Goal: Task Accomplishment & Management: Use online tool/utility

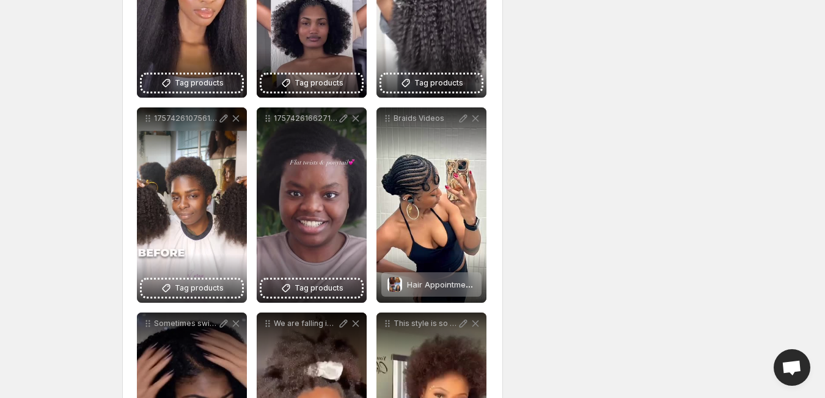
scroll to position [1102, 0]
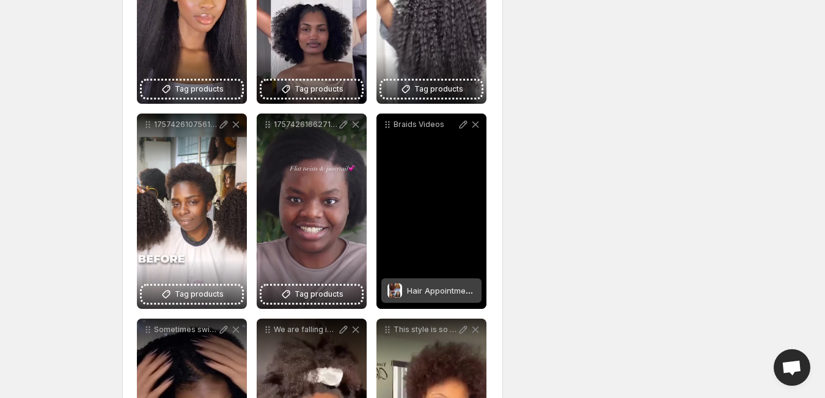
click at [436, 240] on div "Braids Videos" at bounding box center [431, 212] width 110 height 196
click at [472, 124] on icon at bounding box center [475, 125] width 12 height 12
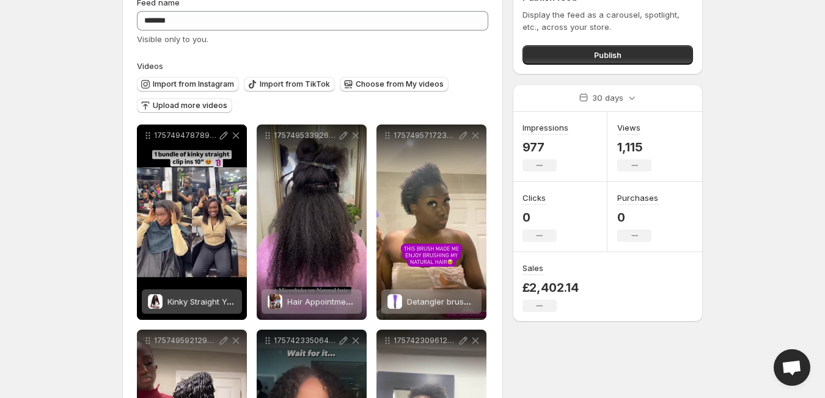
scroll to position [42, 0]
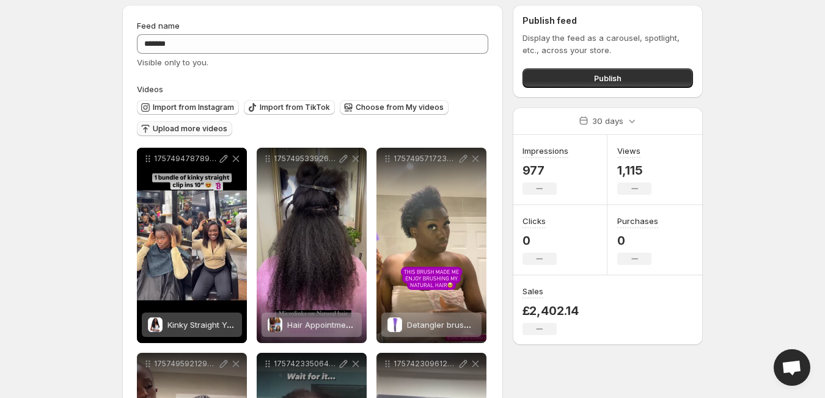
click at [215, 125] on span "Upload more videos" at bounding box center [190, 129] width 75 height 10
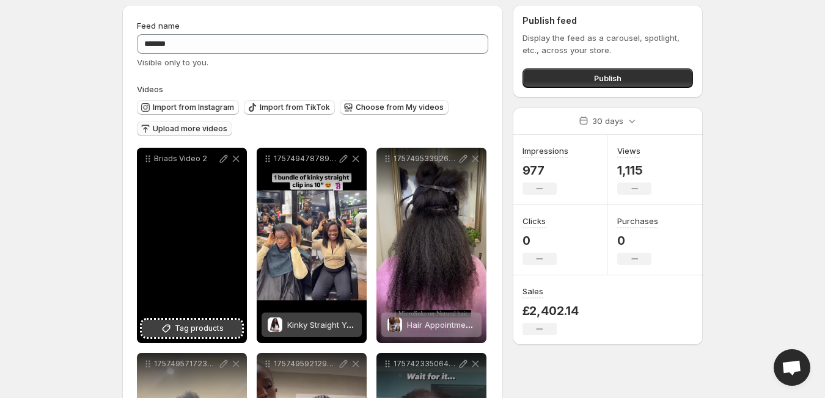
click at [192, 322] on button "Tag products" at bounding box center [192, 328] width 100 height 17
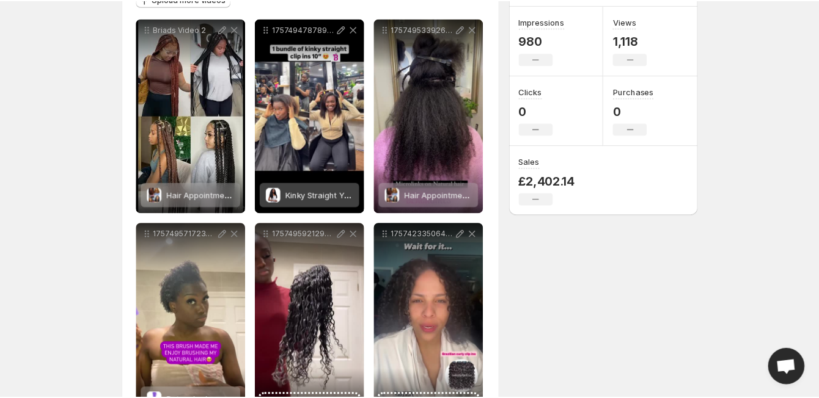
scroll to position [0, 0]
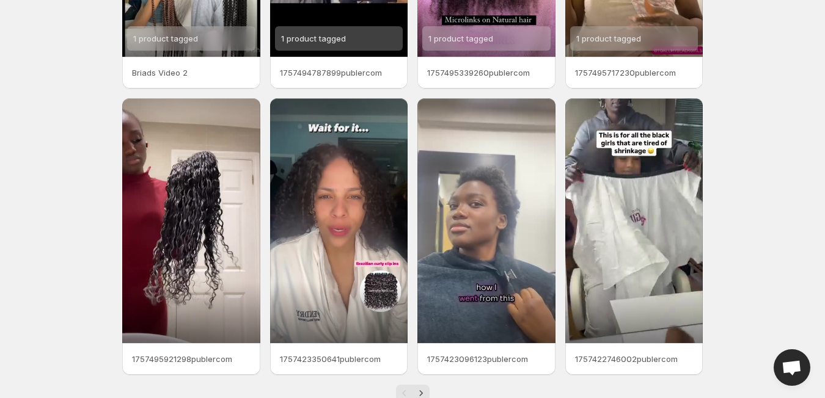
scroll to position [268, 0]
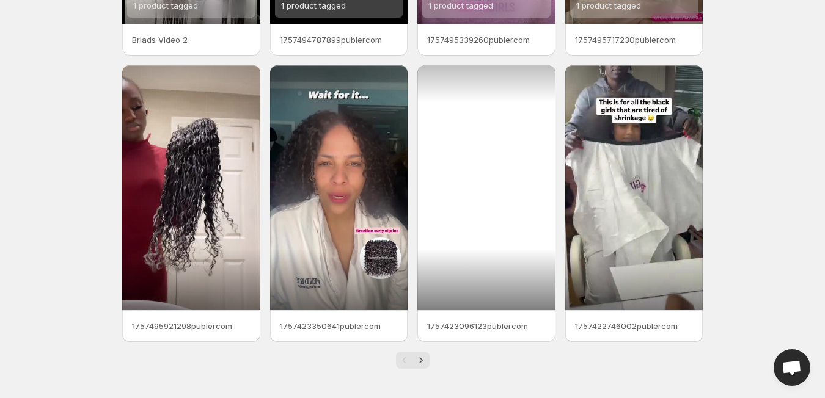
click at [448, 216] on div at bounding box center [486, 187] width 138 height 245
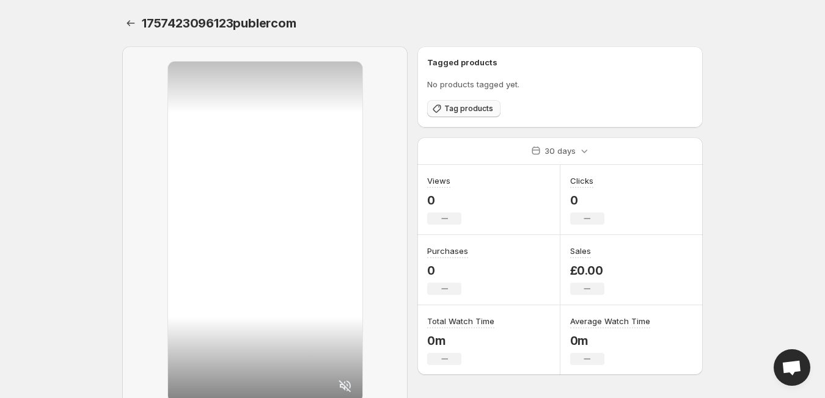
click at [453, 106] on span "Tag products" at bounding box center [468, 109] width 49 height 10
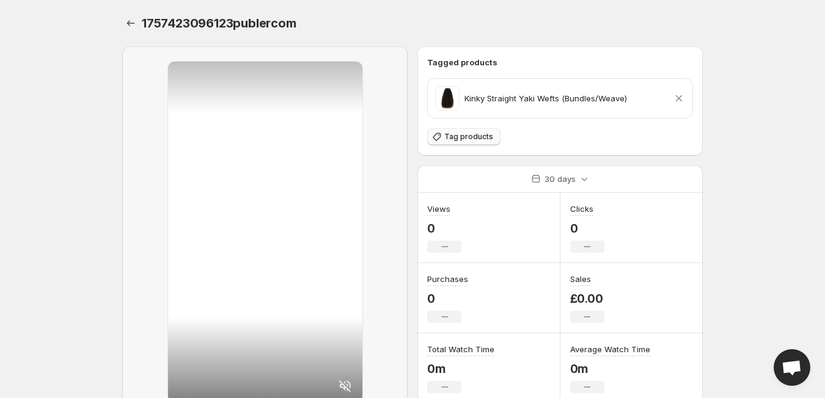
click at [461, 134] on span "Tag products" at bounding box center [468, 137] width 49 height 10
click at [235, 30] on span "1757423096123publercom" at bounding box center [219, 23] width 155 height 15
click at [122, 19] on button "Settings" at bounding box center [130, 23] width 17 height 17
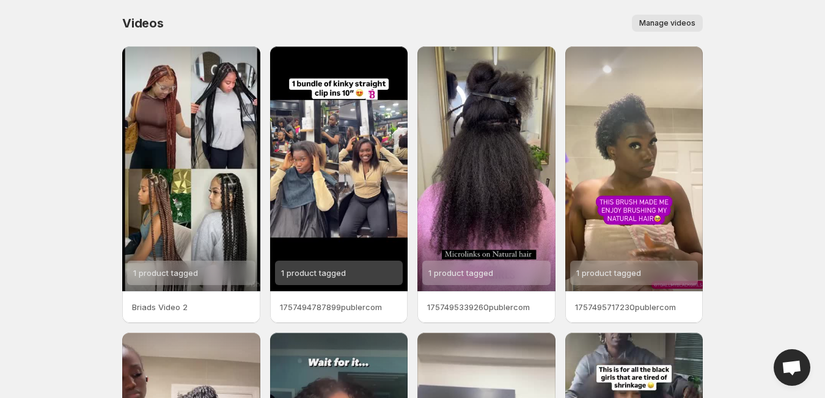
click at [131, 23] on span "Videos" at bounding box center [143, 23] width 42 height 15
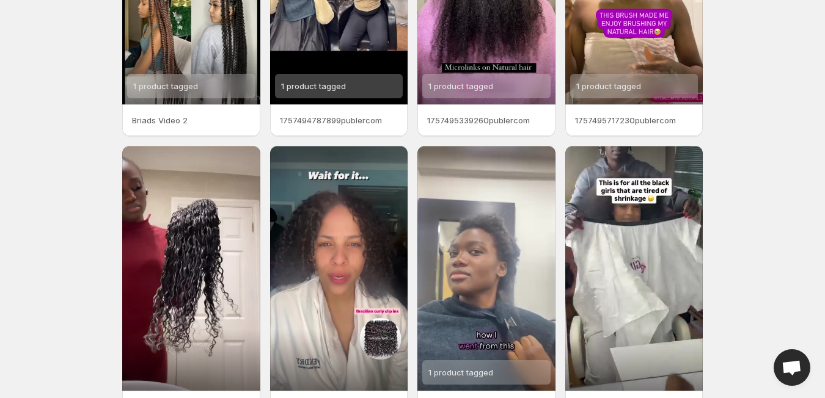
scroll to position [268, 0]
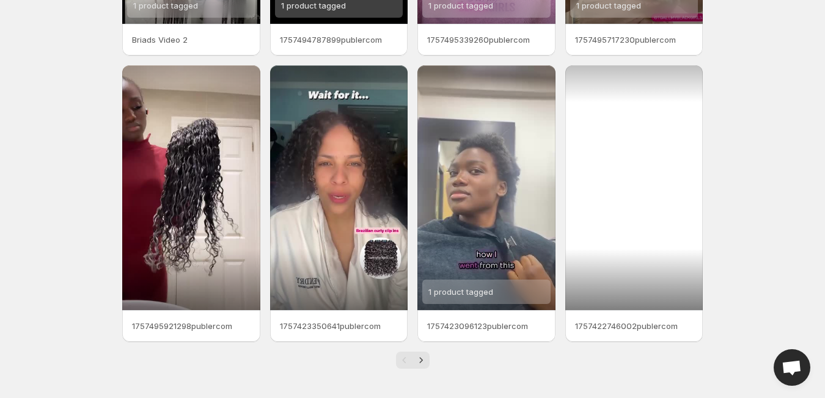
click at [686, 202] on div at bounding box center [634, 187] width 138 height 245
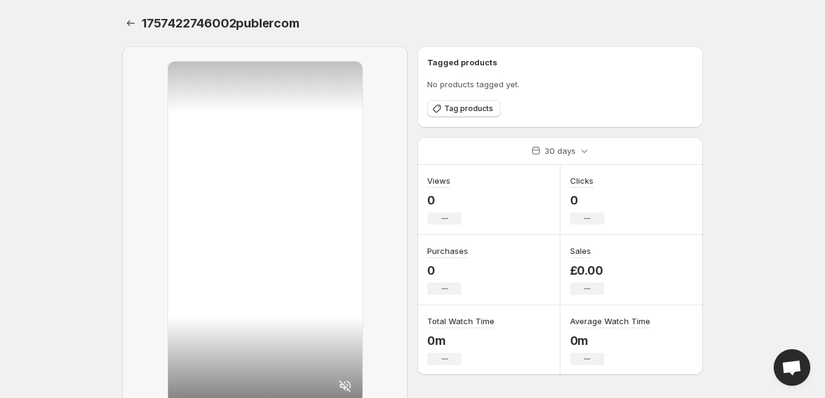
click at [252, 276] on div at bounding box center [265, 232] width 194 height 341
click at [458, 110] on span "Tag products" at bounding box center [468, 109] width 49 height 10
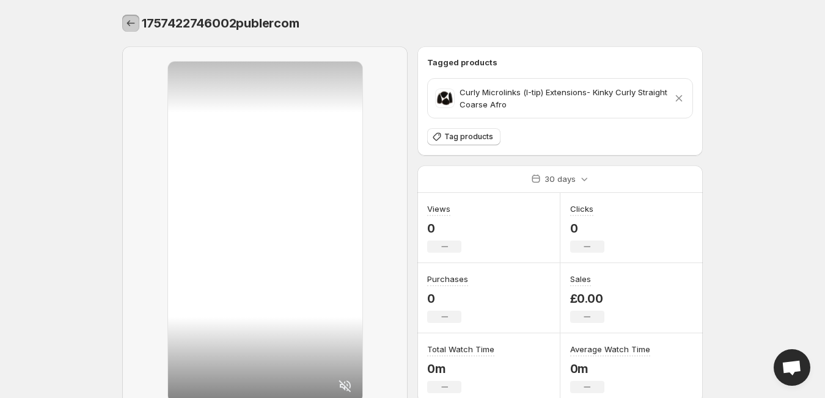
click at [132, 28] on icon "Settings" at bounding box center [131, 23] width 12 height 12
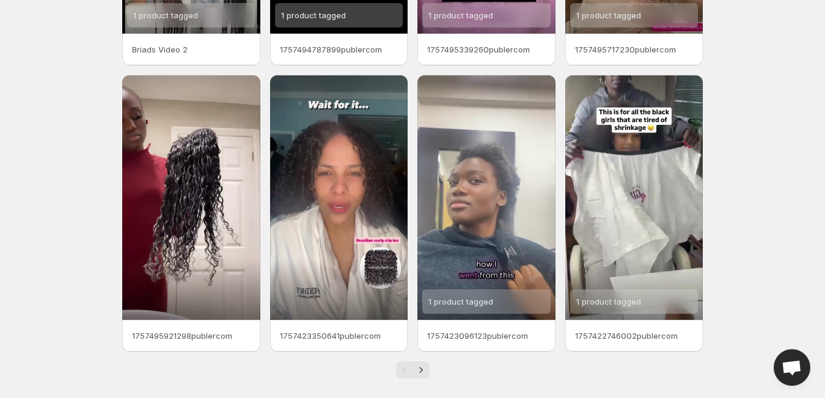
scroll to position [266, 0]
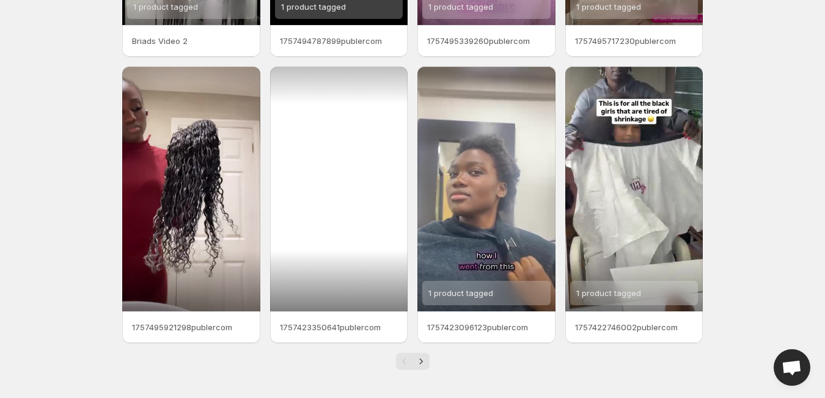
click at [340, 141] on div at bounding box center [339, 189] width 138 height 245
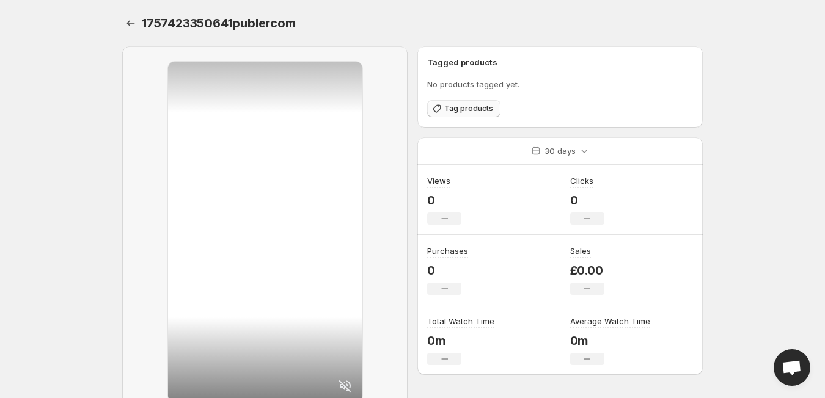
click at [461, 108] on span "Tag products" at bounding box center [468, 109] width 49 height 10
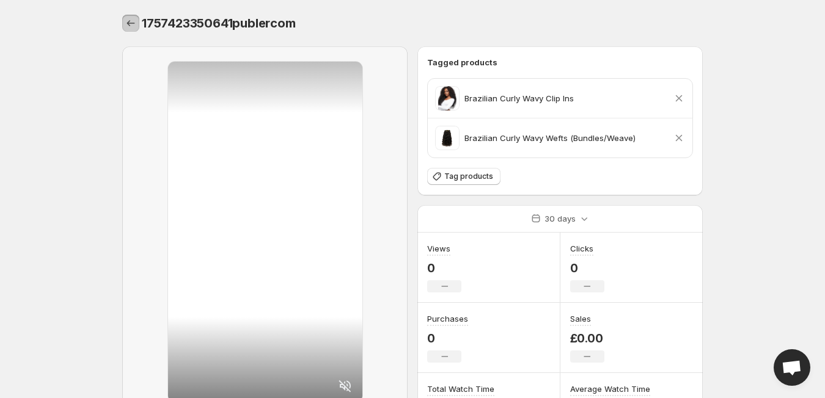
click at [136, 21] on icon "Settings" at bounding box center [131, 23] width 12 height 12
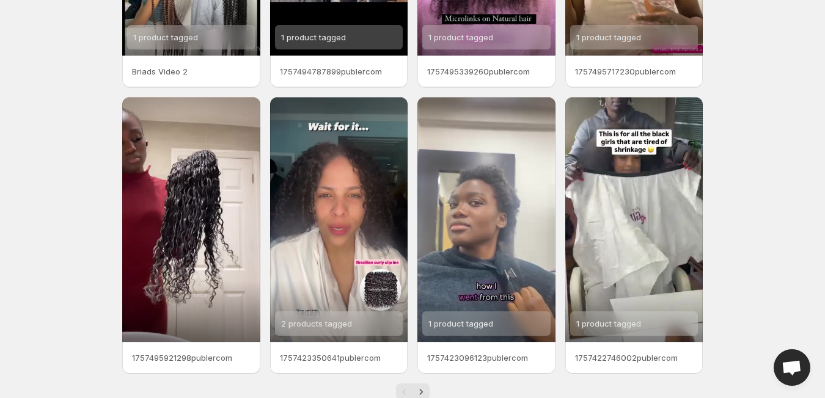
scroll to position [268, 0]
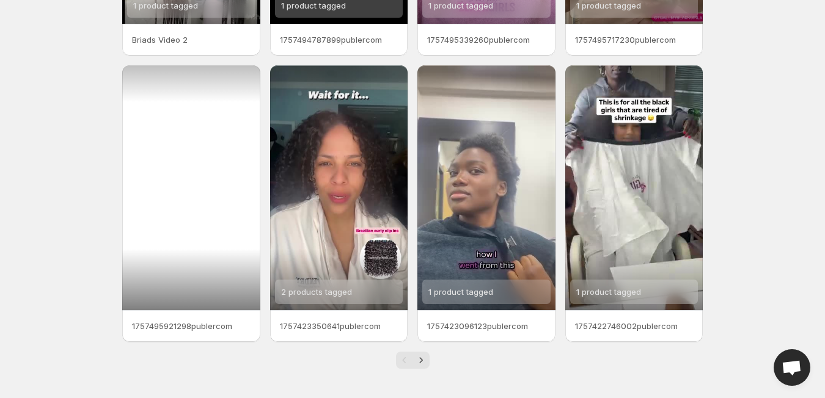
click at [159, 159] on div at bounding box center [191, 187] width 138 height 245
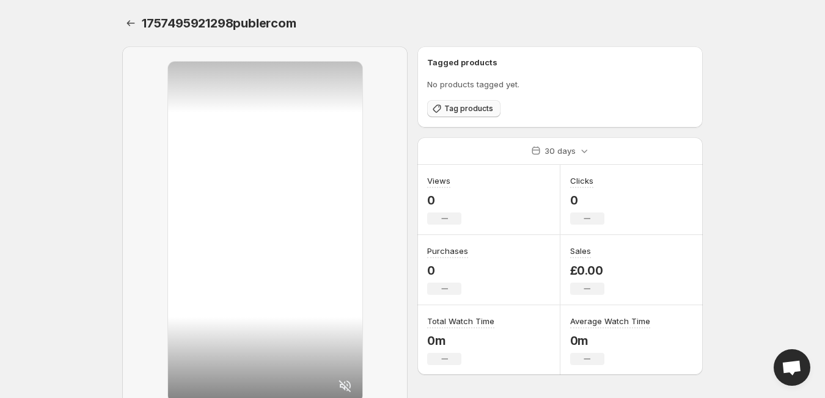
click at [460, 107] on span "Tag products" at bounding box center [468, 109] width 49 height 10
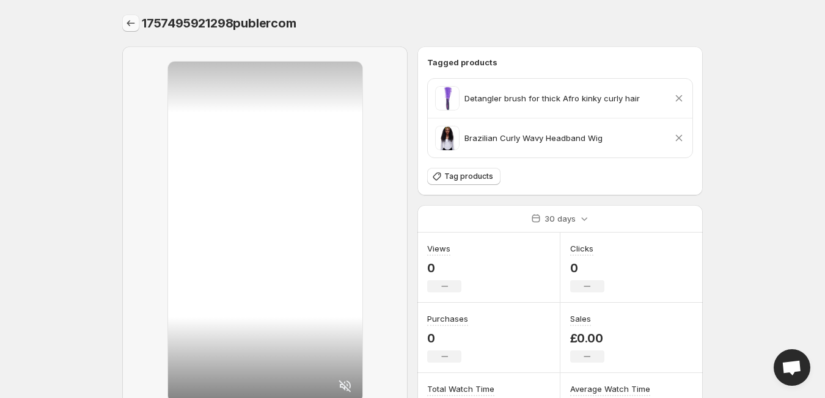
click at [128, 23] on icon "Settings" at bounding box center [131, 23] width 8 height 6
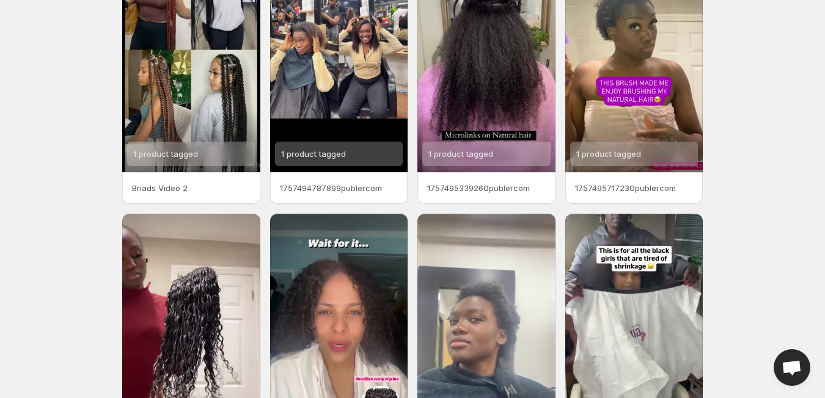
scroll to position [255, 0]
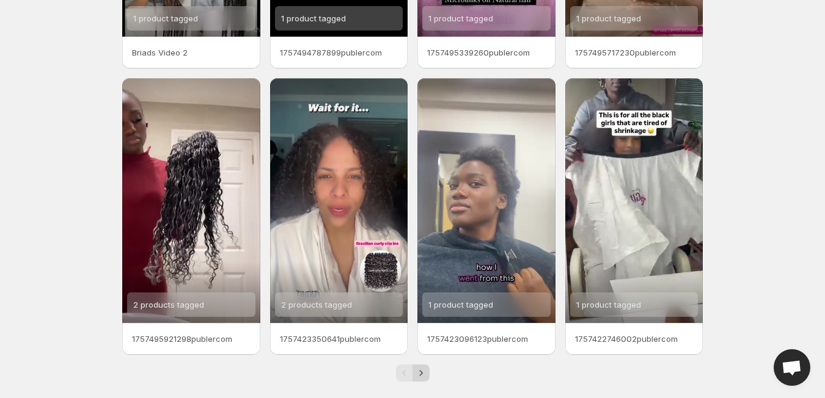
click at [422, 379] on icon "Next" at bounding box center [421, 373] width 12 height 12
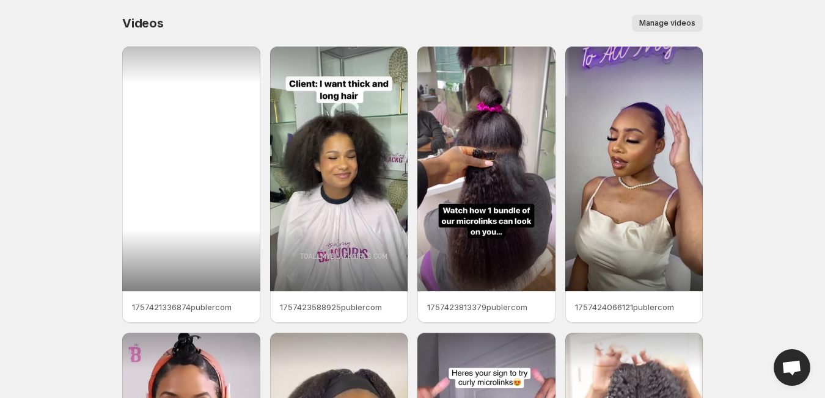
click at [224, 152] on div at bounding box center [191, 168] width 138 height 245
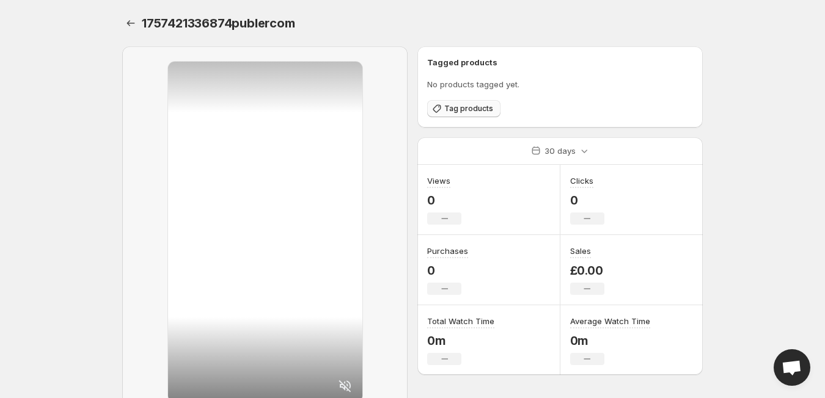
click at [460, 101] on button "Tag products" at bounding box center [463, 108] width 73 height 17
click at [474, 103] on button "Tag products" at bounding box center [463, 108] width 73 height 17
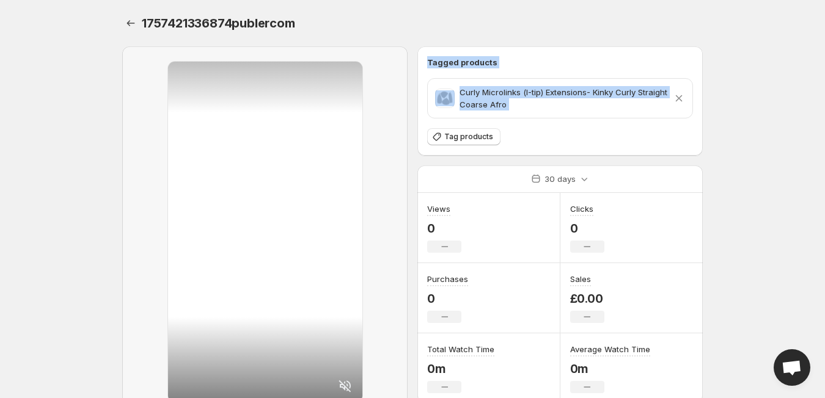
drag, startPoint x: 727, startPoint y: 106, endPoint x: 81, endPoint y: 87, distance: 646.2
click at [81, 87] on body "Home Feeds Videos Subscription Settings 1757421336874publercom. This page is re…" at bounding box center [412, 199] width 825 height 398
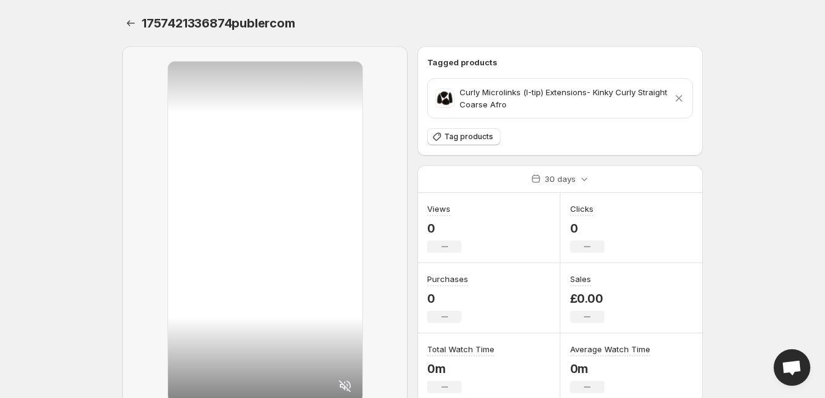
click at [535, 22] on div "1757421336874publercom" at bounding box center [412, 23] width 580 height 17
click at [132, 24] on icon "Settings" at bounding box center [131, 23] width 12 height 12
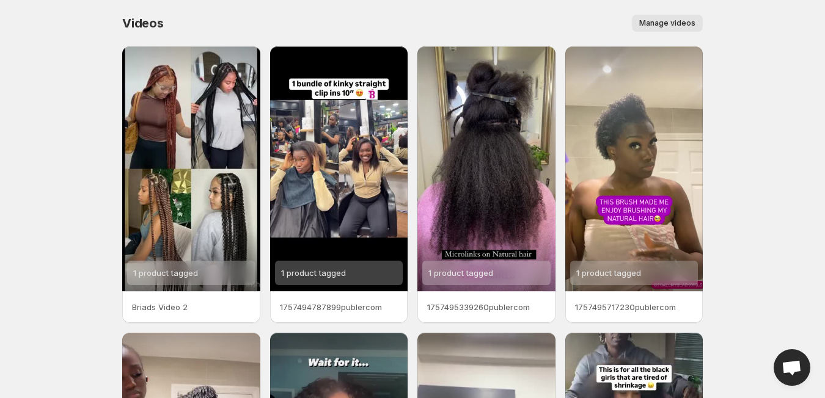
drag, startPoint x: 824, startPoint y: 112, endPoint x: 823, endPoint y: 119, distance: 6.8
click at [823, 119] on body "Home Feeds Videos Subscription Settings Videos. This page is ready Videos Manag…" at bounding box center [412, 199] width 825 height 398
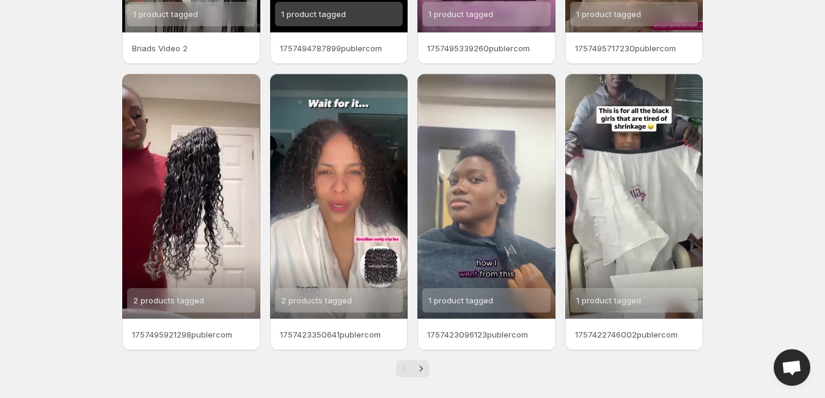
scroll to position [268, 0]
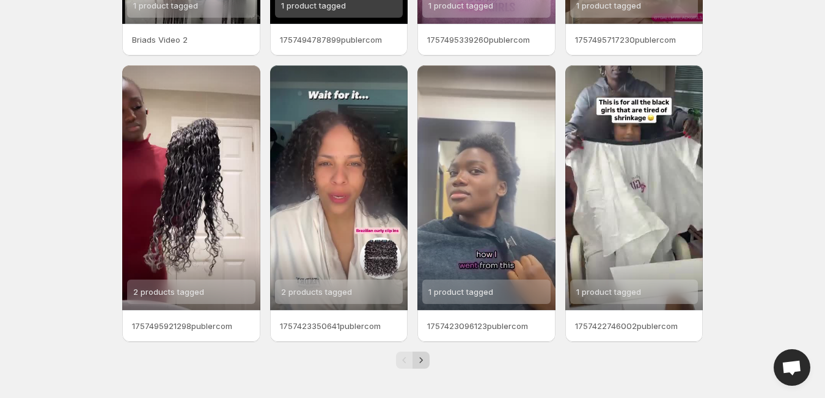
click at [419, 358] on icon "Next" at bounding box center [421, 360] width 12 height 12
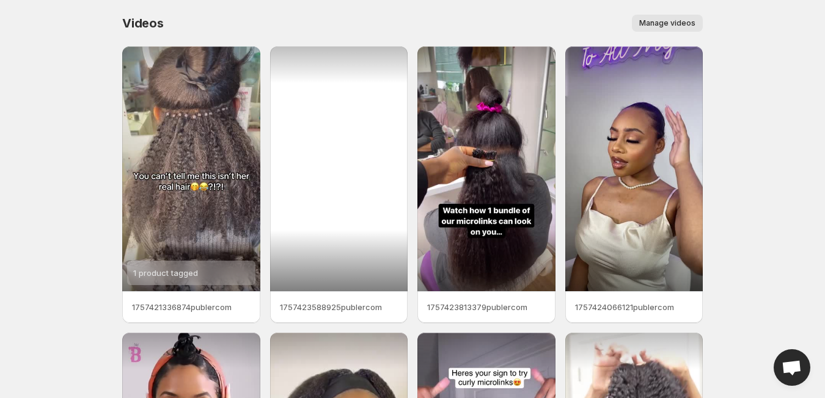
click at [372, 153] on div at bounding box center [339, 168] width 138 height 245
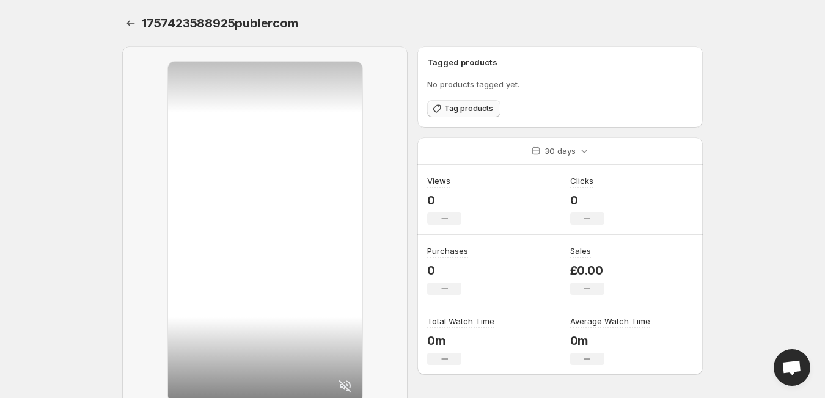
click at [463, 101] on button "Tag products" at bounding box center [463, 108] width 73 height 17
click at [483, 106] on span "Tag products" at bounding box center [468, 109] width 49 height 10
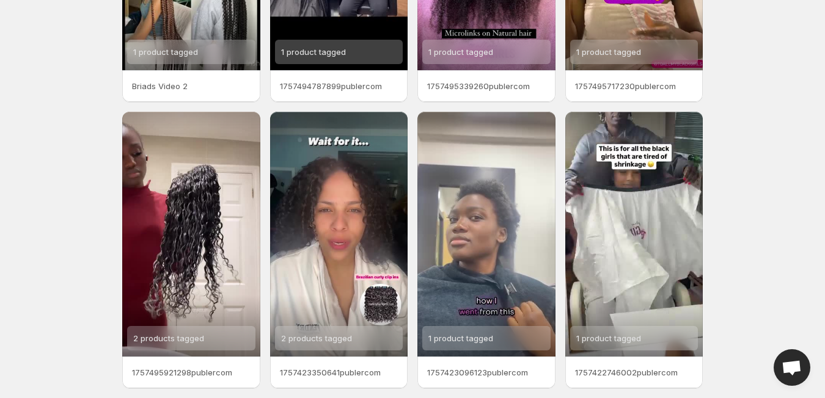
scroll to position [268, 0]
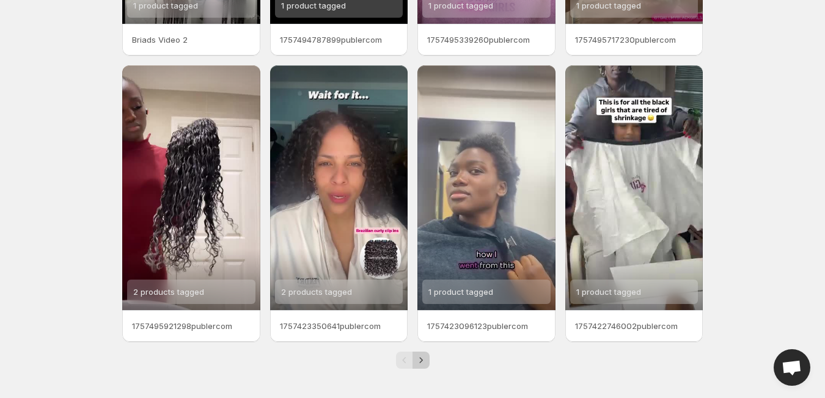
click at [425, 361] on icon "Next" at bounding box center [421, 360] width 12 height 12
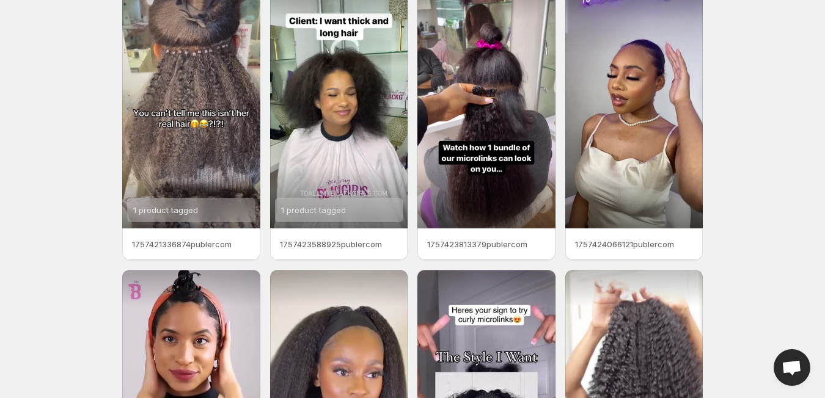
scroll to position [70, 0]
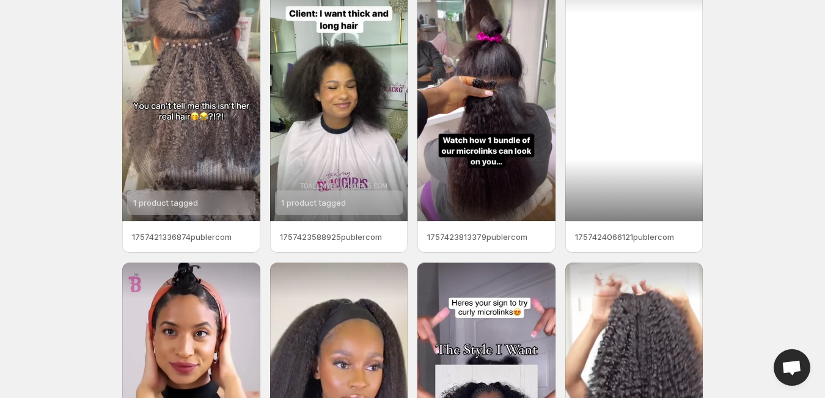
click at [580, 123] on div at bounding box center [634, 98] width 138 height 245
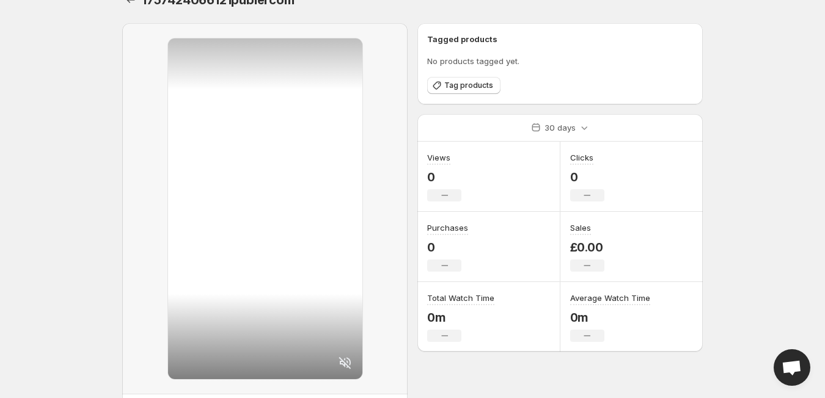
scroll to position [25, 0]
click at [461, 84] on span "Tag products" at bounding box center [468, 84] width 49 height 10
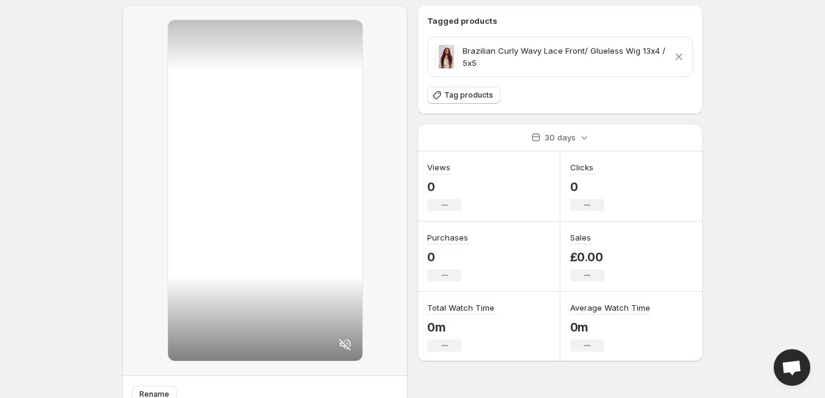
scroll to position [0, 0]
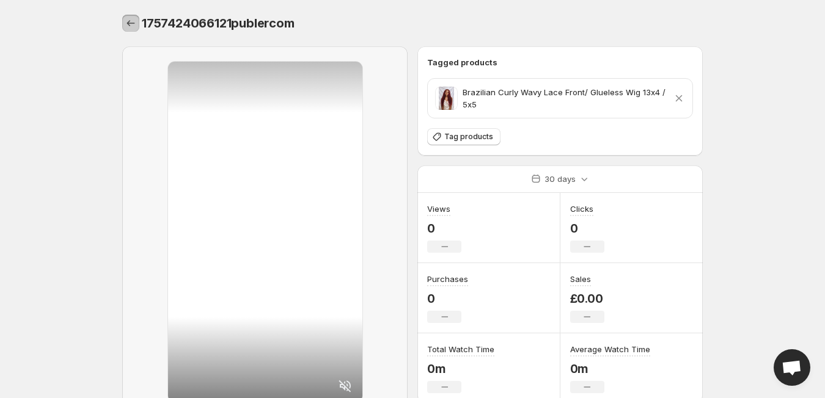
click at [134, 27] on icon "Settings" at bounding box center [131, 23] width 12 height 12
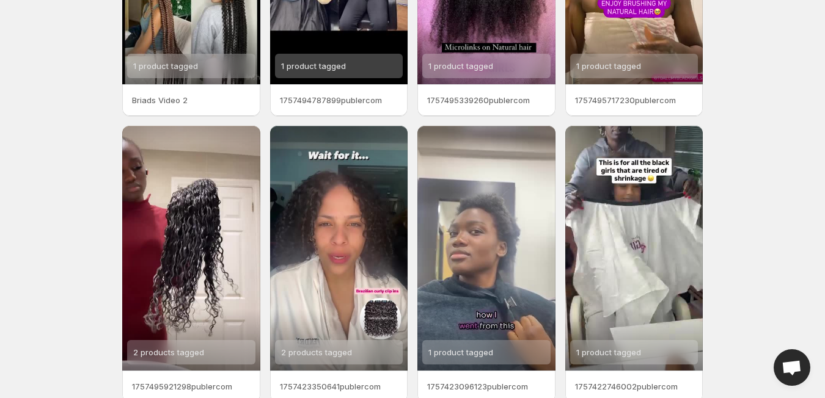
scroll to position [268, 0]
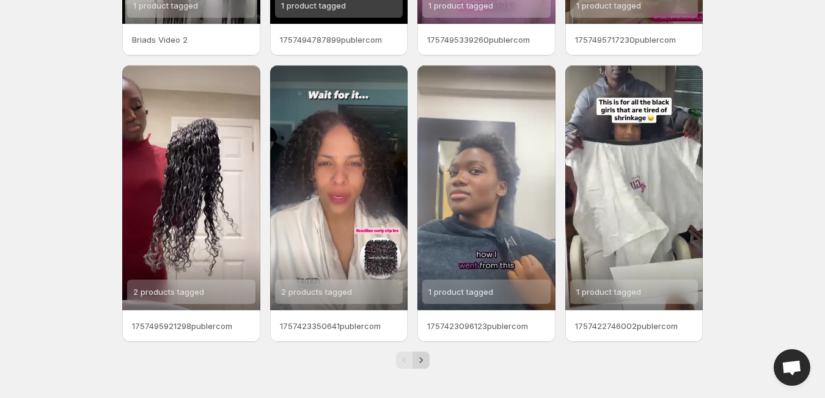
click at [421, 359] on icon "Next" at bounding box center [420, 359] width 3 height 5
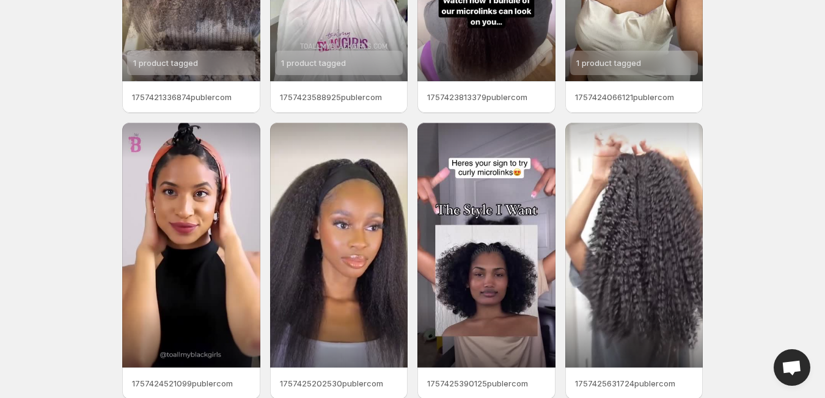
scroll to position [268, 0]
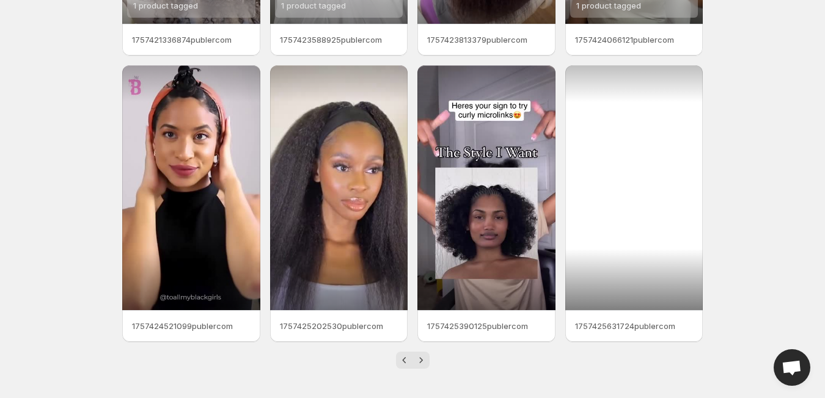
click at [618, 202] on div at bounding box center [634, 187] width 138 height 245
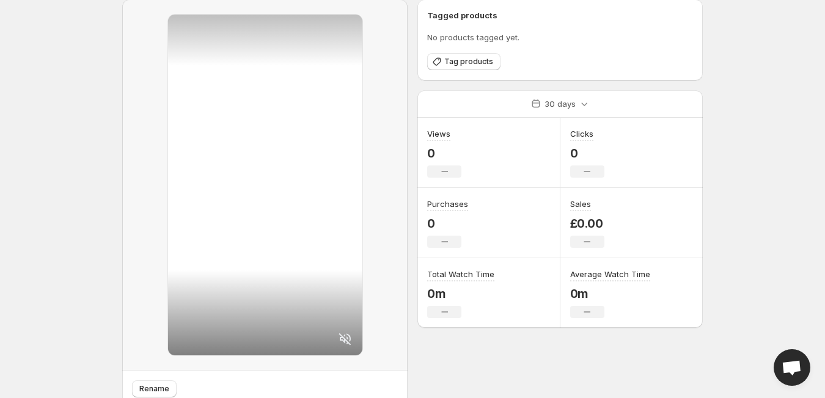
scroll to position [48, 0]
click at [453, 65] on span "Tag products" at bounding box center [468, 61] width 49 height 10
click at [342, 338] on icon at bounding box center [345, 338] width 15 height 15
click at [753, 12] on body "Home Feeds Videos Subscription Settings 1757425631724publercom. This page is re…" at bounding box center [412, 151] width 825 height 398
click at [746, 6] on body "Home Feeds Videos Subscription Settings 1757425631724publercom. This page is re…" at bounding box center [412, 151] width 825 height 398
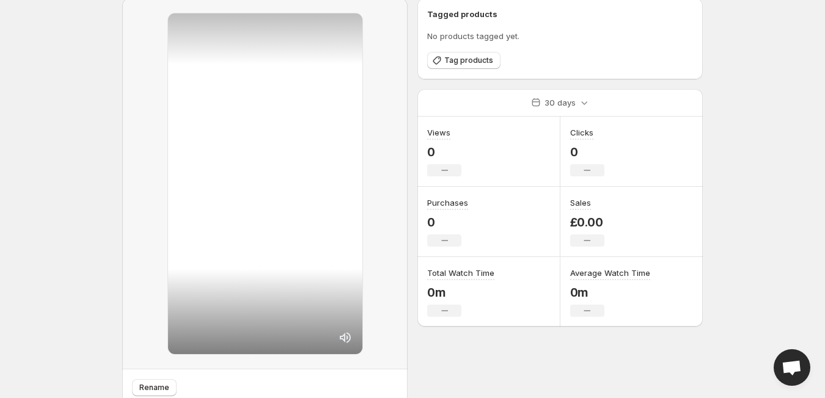
click at [339, 337] on icon at bounding box center [345, 338] width 15 height 15
click at [463, 66] on button "Tag products" at bounding box center [463, 60] width 73 height 17
click at [465, 58] on span "Tag products" at bounding box center [468, 61] width 49 height 10
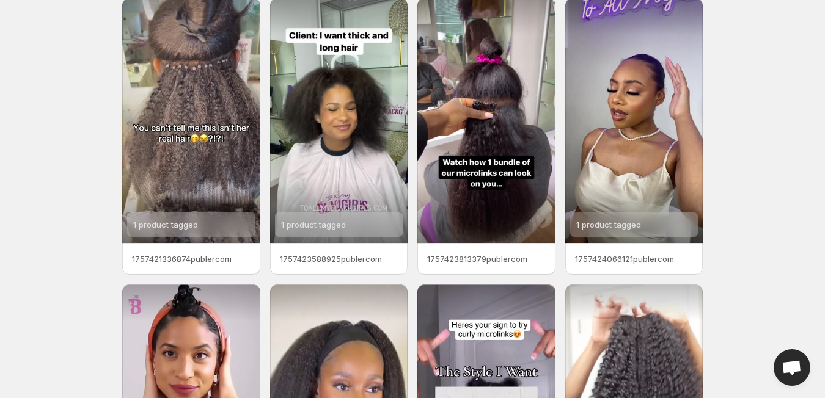
scroll to position [268, 0]
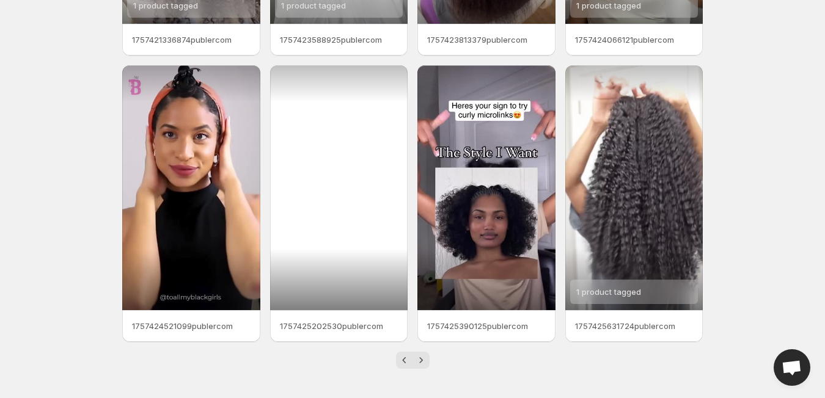
click at [332, 192] on div at bounding box center [339, 187] width 138 height 245
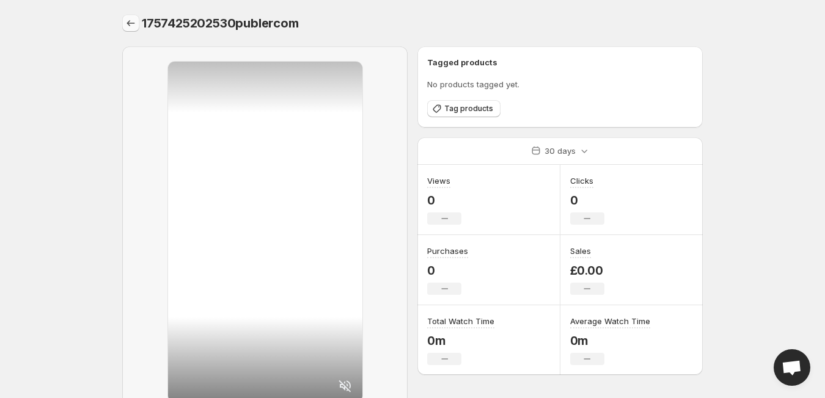
click at [129, 23] on icon "Settings" at bounding box center [131, 23] width 12 height 12
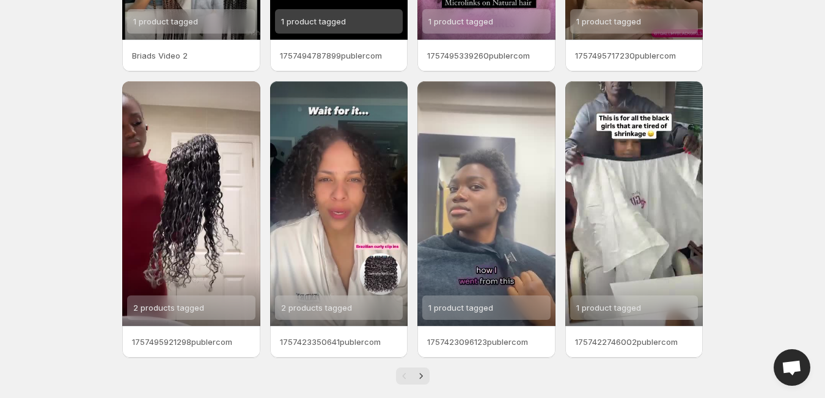
scroll to position [254, 0]
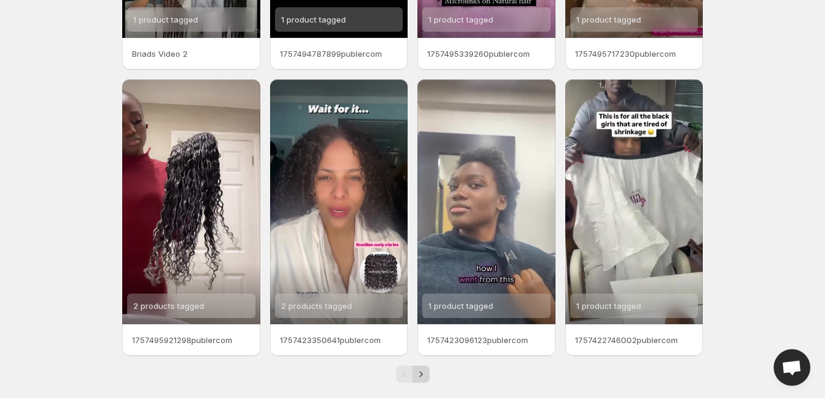
click at [419, 372] on icon "Next" at bounding box center [421, 374] width 12 height 12
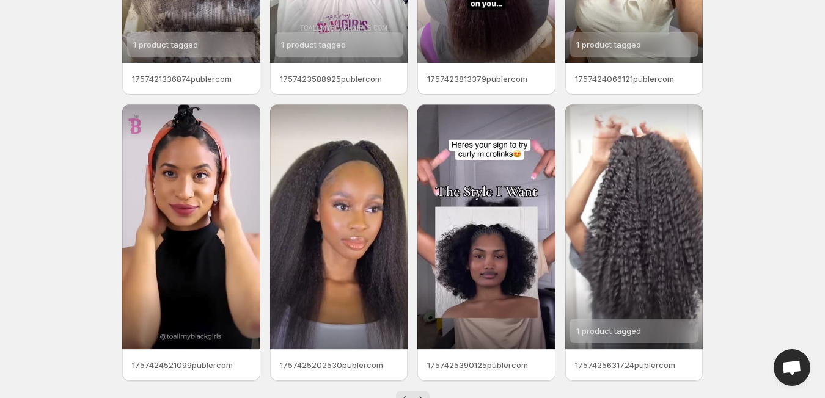
scroll to position [229, 0]
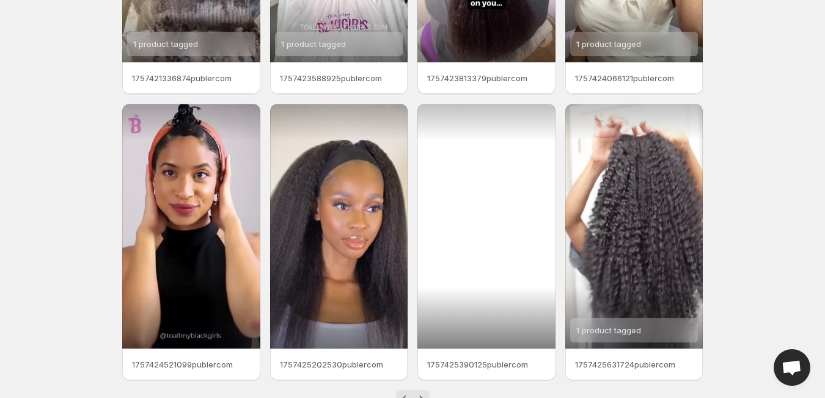
click at [502, 191] on div at bounding box center [486, 226] width 138 height 245
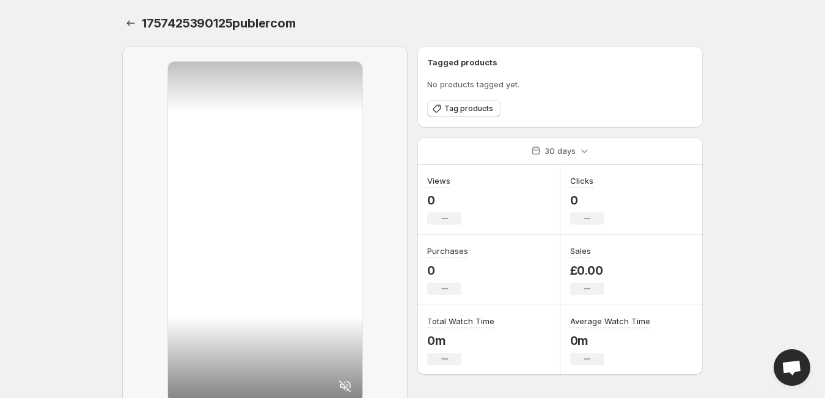
click at [266, 236] on div at bounding box center [265, 232] width 194 height 341
click at [466, 106] on span "Tag products" at bounding box center [468, 109] width 49 height 10
click at [447, 109] on span "Tag products" at bounding box center [468, 109] width 49 height 10
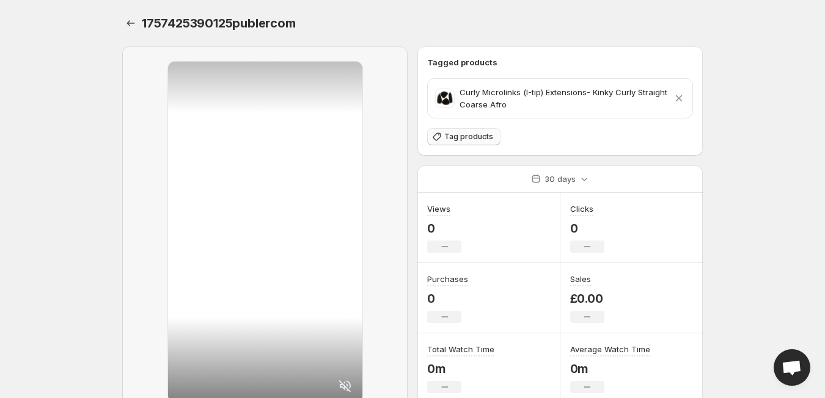
click at [453, 139] on span "Tag products" at bounding box center [468, 137] width 49 height 10
click at [132, 25] on icon "Settings" at bounding box center [131, 23] width 12 height 12
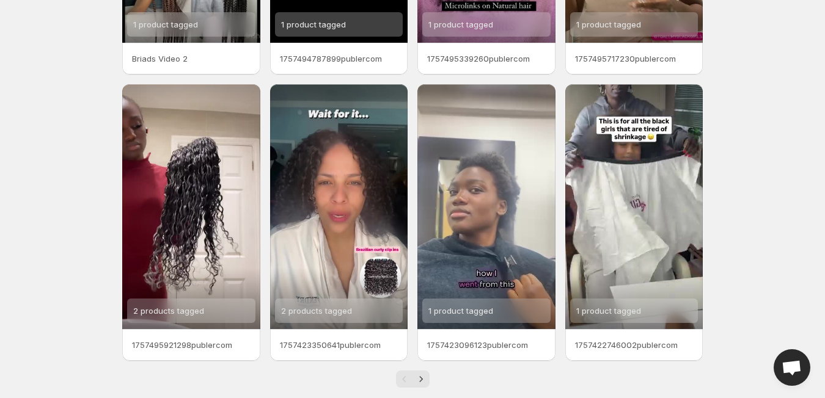
scroll to position [268, 0]
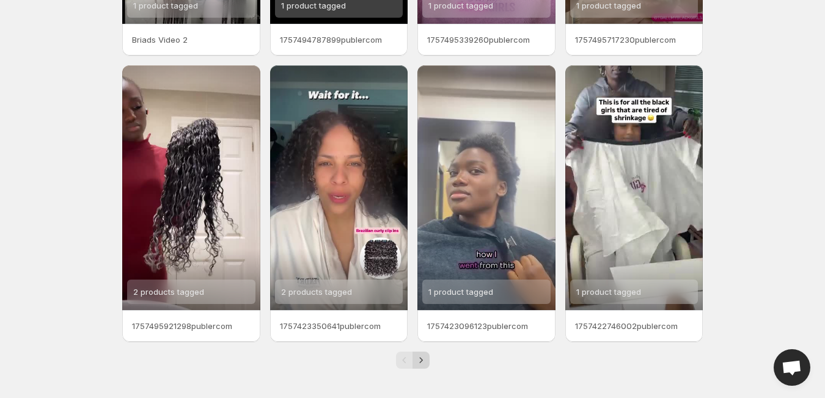
click at [422, 358] on icon "Next" at bounding box center [421, 360] width 12 height 12
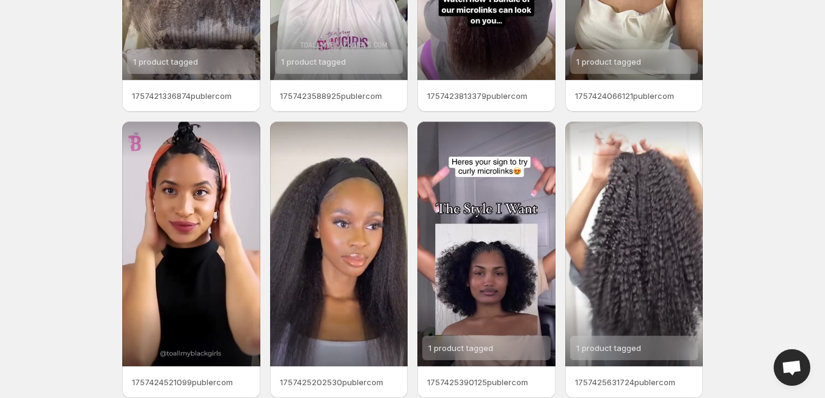
scroll to position [268, 0]
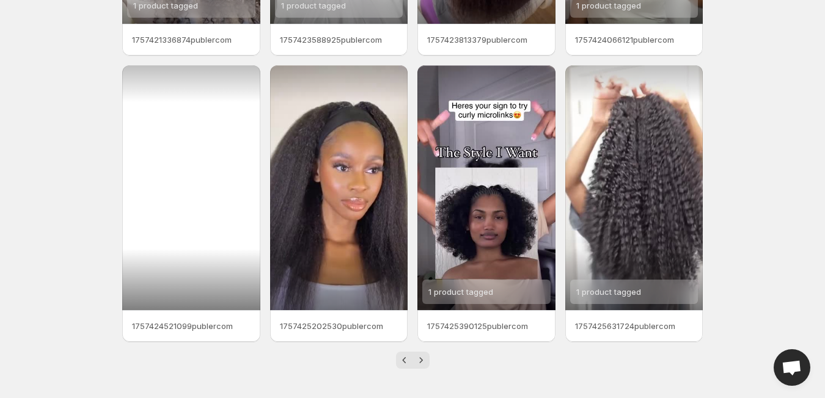
click at [196, 133] on div at bounding box center [191, 187] width 138 height 245
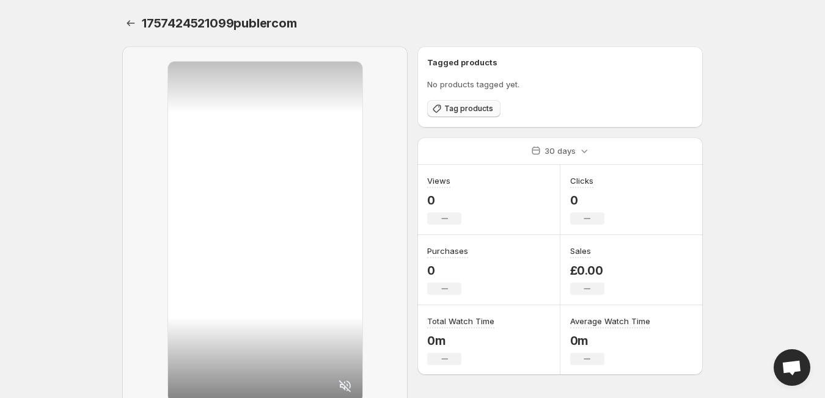
click at [461, 111] on span "Tag products" at bounding box center [468, 109] width 49 height 10
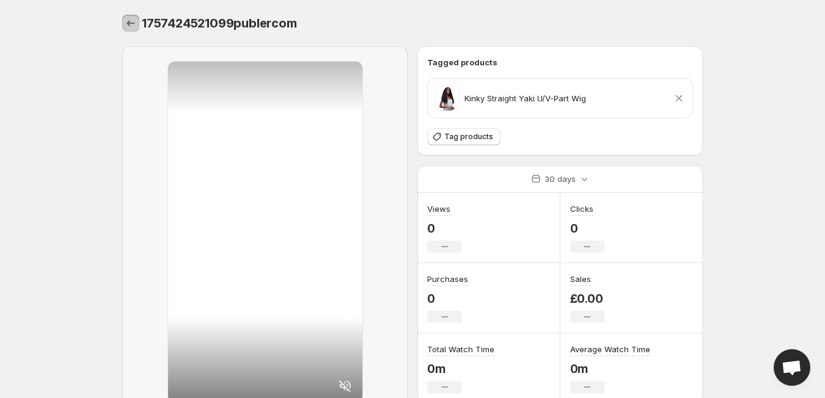
click at [127, 21] on icon "Settings" at bounding box center [131, 23] width 12 height 12
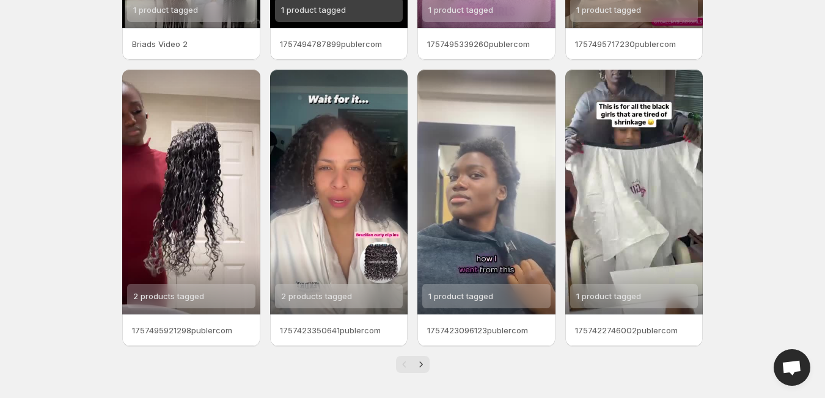
scroll to position [268, 0]
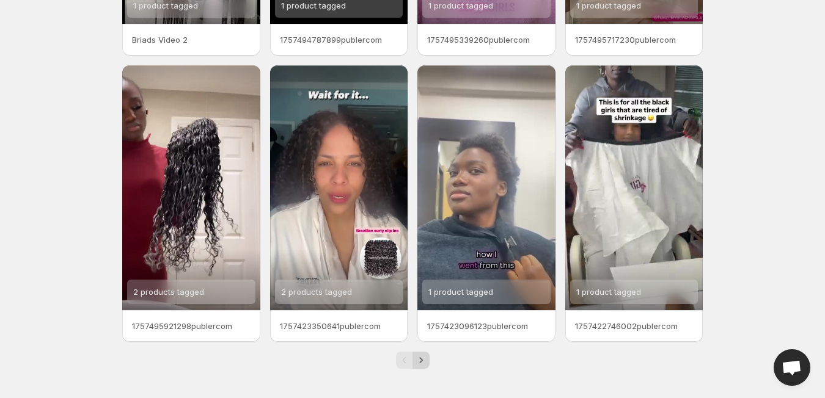
click at [417, 360] on icon "Next" at bounding box center [421, 360] width 12 height 12
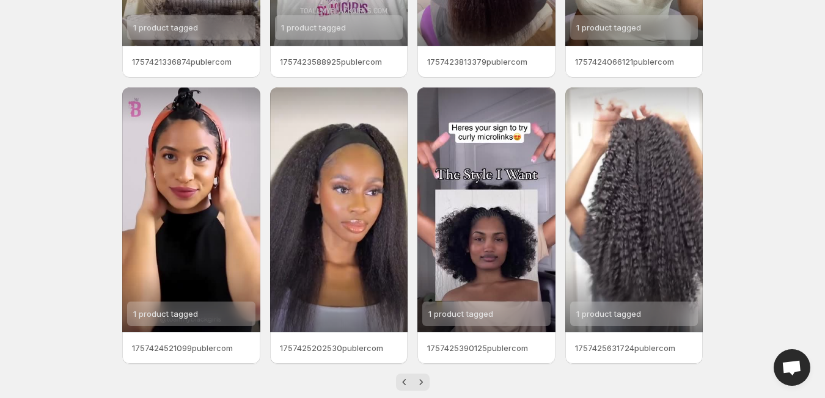
scroll to position [268, 0]
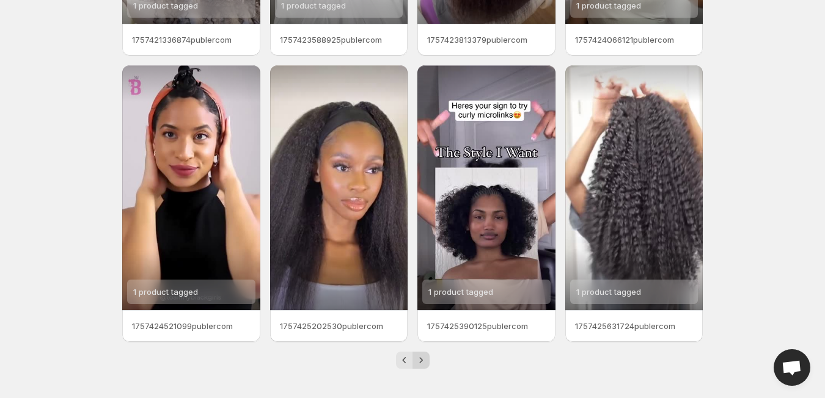
click at [423, 362] on icon "Next" at bounding box center [421, 360] width 12 height 12
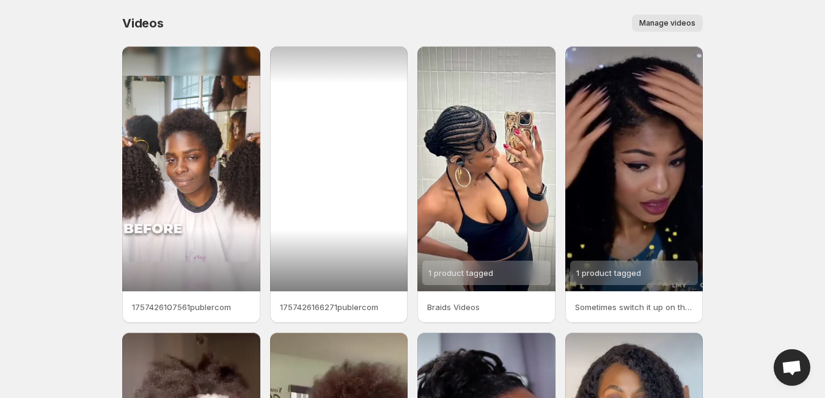
click at [326, 188] on div at bounding box center [339, 168] width 138 height 245
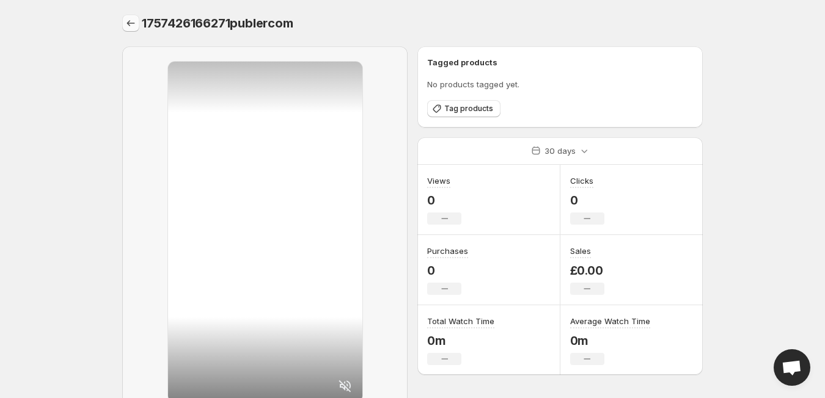
click at [136, 24] on icon "Settings" at bounding box center [131, 23] width 12 height 12
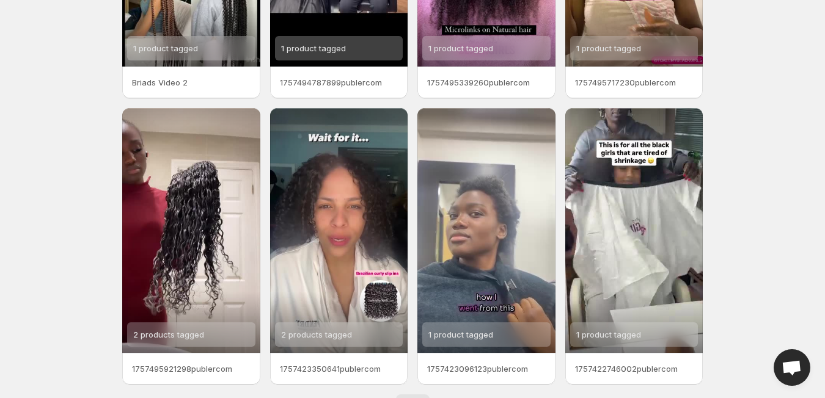
scroll to position [268, 0]
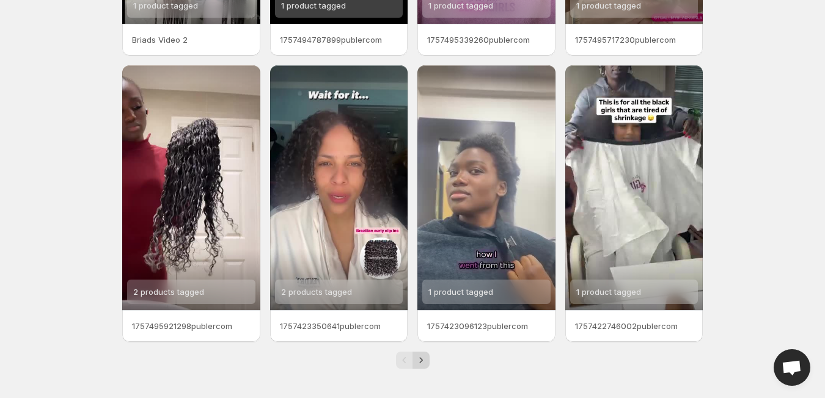
click at [419, 360] on icon "Next" at bounding box center [421, 360] width 12 height 12
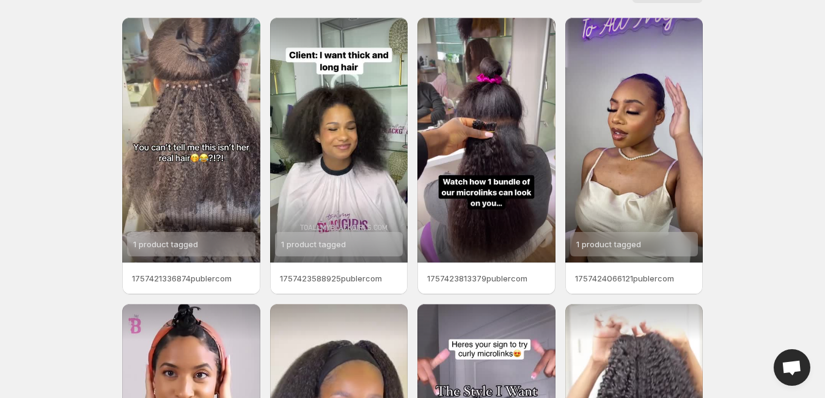
scroll to position [26, 0]
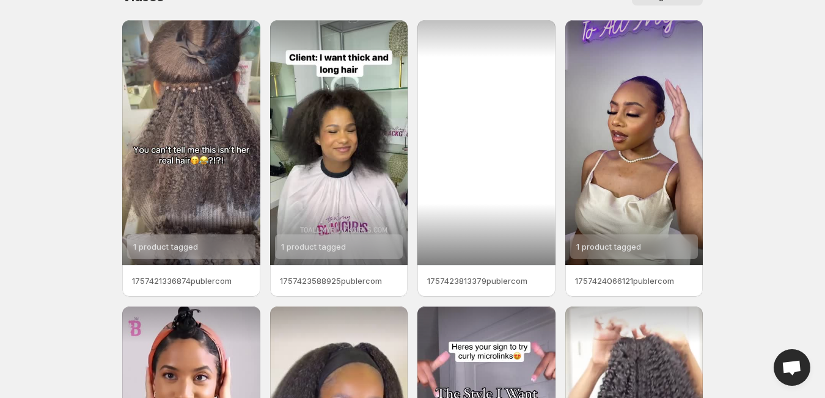
click at [507, 86] on div at bounding box center [486, 142] width 138 height 245
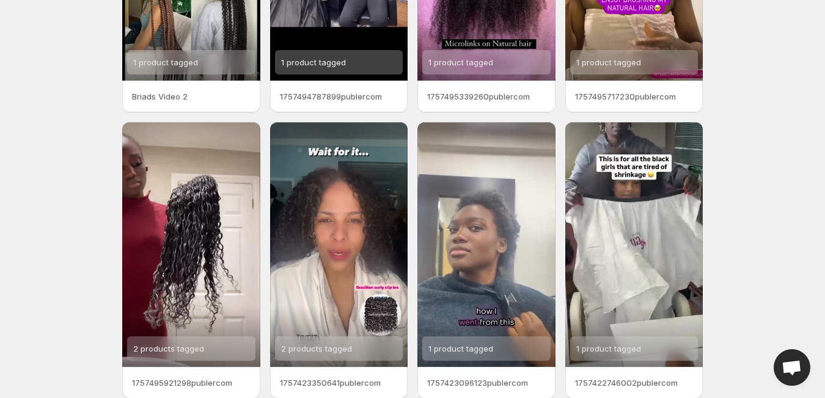
scroll to position [268, 0]
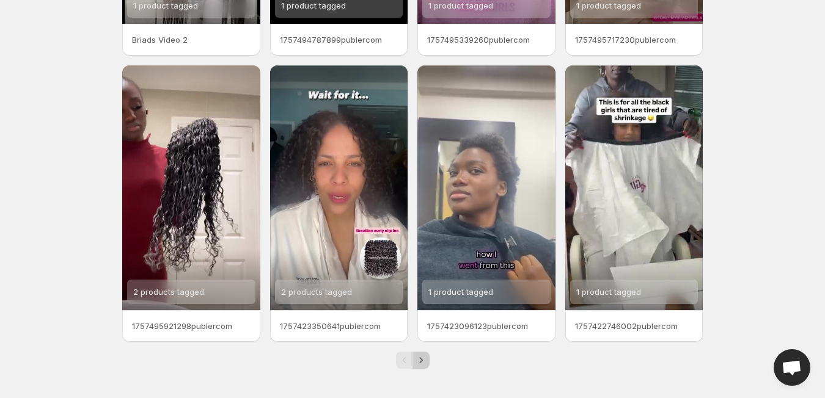
click at [421, 366] on icon "Next" at bounding box center [421, 360] width 12 height 12
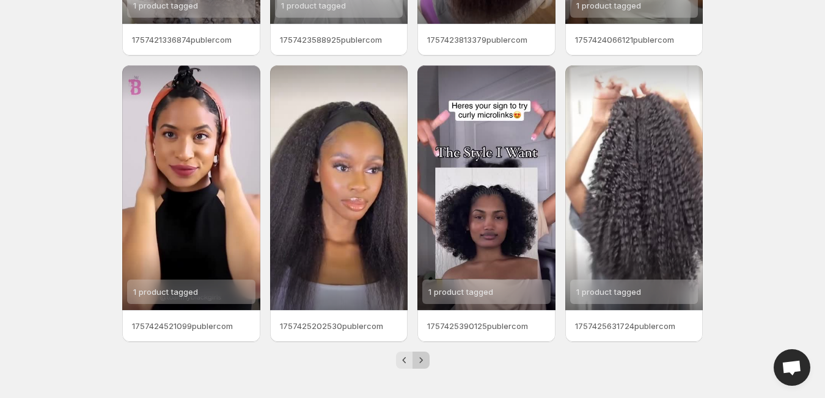
click at [419, 362] on icon "Next" at bounding box center [421, 360] width 12 height 12
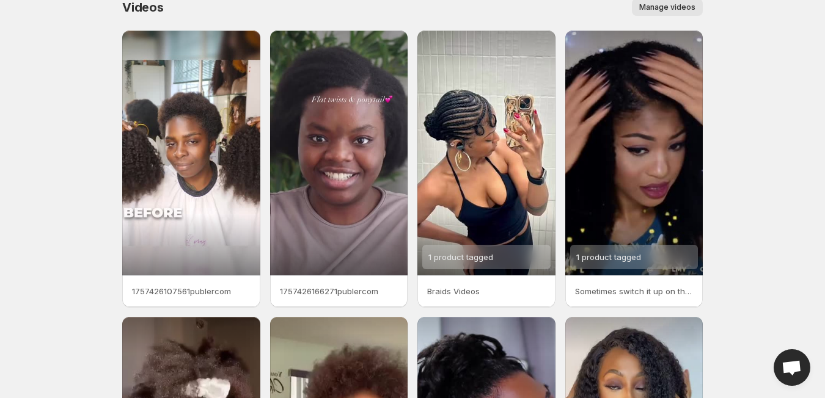
scroll to position [12, 0]
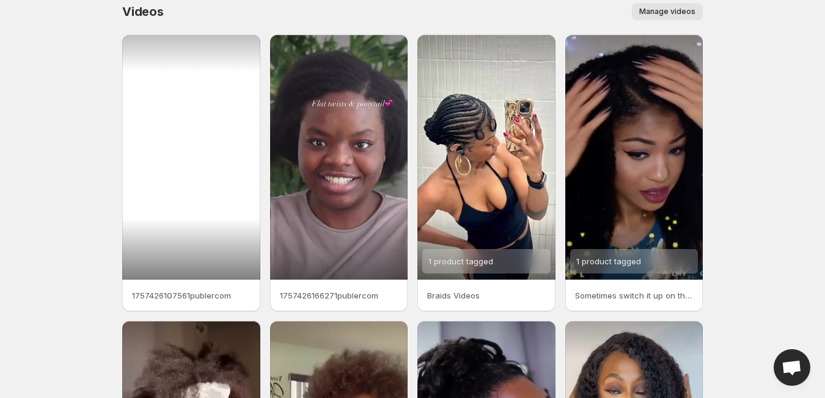
click at [202, 163] on div at bounding box center [191, 157] width 138 height 245
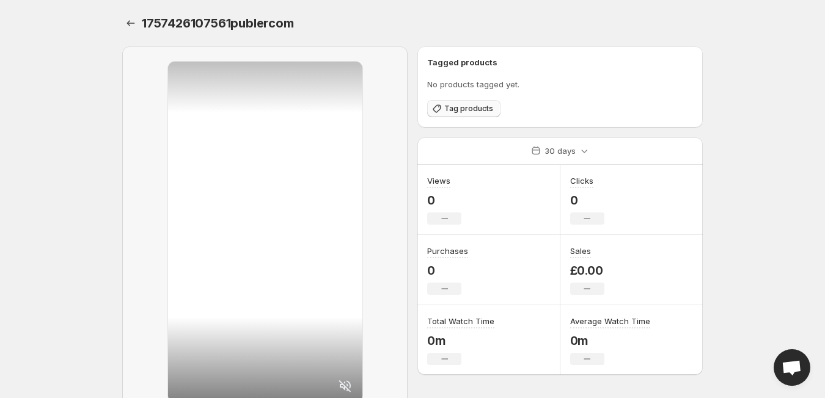
click at [471, 107] on span "Tag products" at bounding box center [468, 109] width 49 height 10
click at [473, 108] on span "Tag products" at bounding box center [468, 109] width 49 height 10
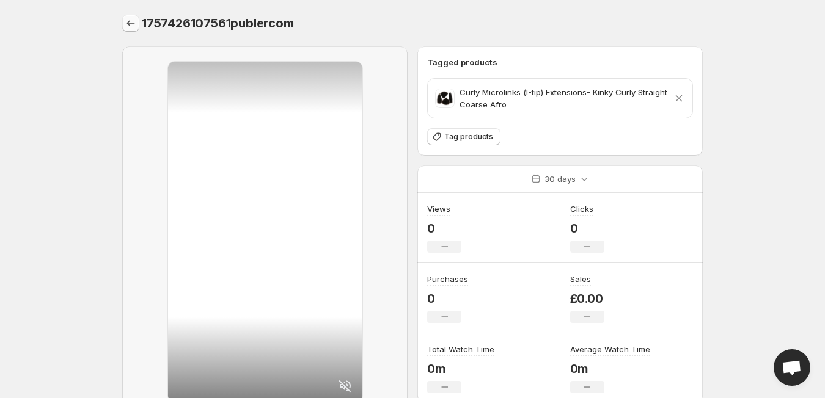
click at [129, 20] on icon "Settings" at bounding box center [131, 23] width 12 height 12
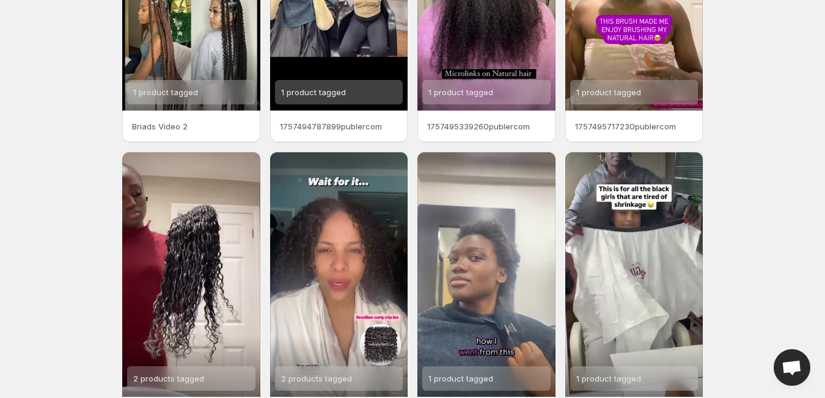
scroll to position [268, 0]
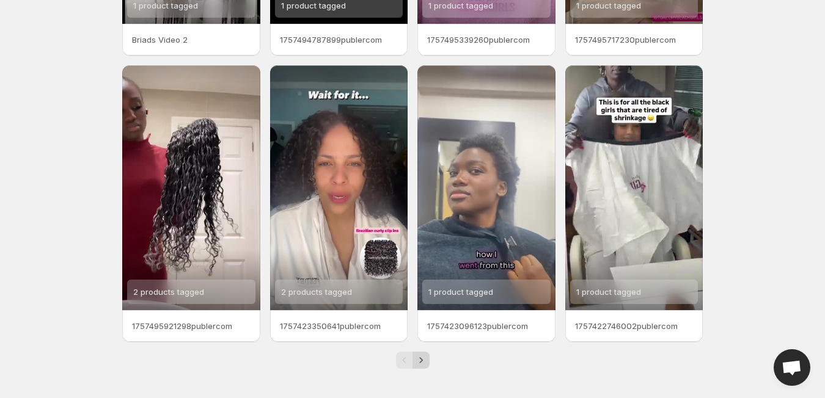
click at [423, 362] on icon "Next" at bounding box center [421, 360] width 12 height 12
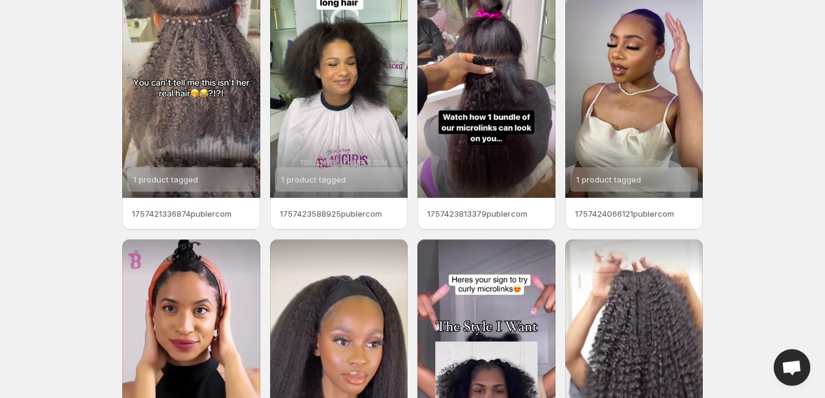
scroll to position [91, 0]
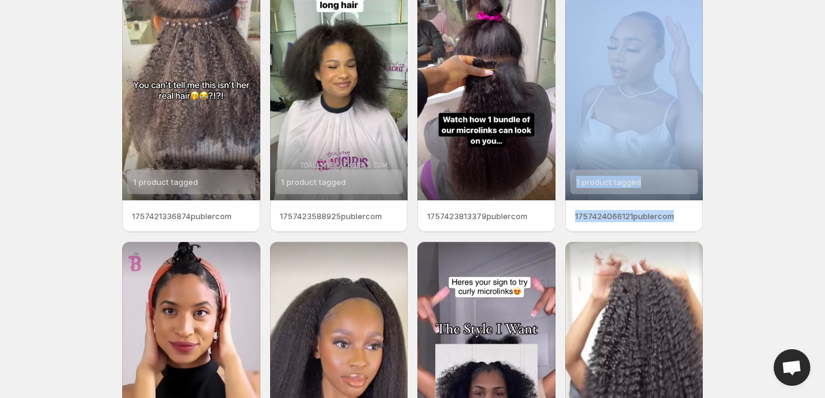
drag, startPoint x: 807, startPoint y: 158, endPoint x: 811, endPoint y: 236, distance: 78.3
click at [811, 236] on body "Home Feeds Videos Subscription Settings Videos. This page is ready Videos Manag…" at bounding box center [412, 108] width 825 height 398
click at [794, 226] on body "Home Feeds Videos Subscription Settings Videos. This page is ready Videos Manag…" at bounding box center [412, 108] width 825 height 398
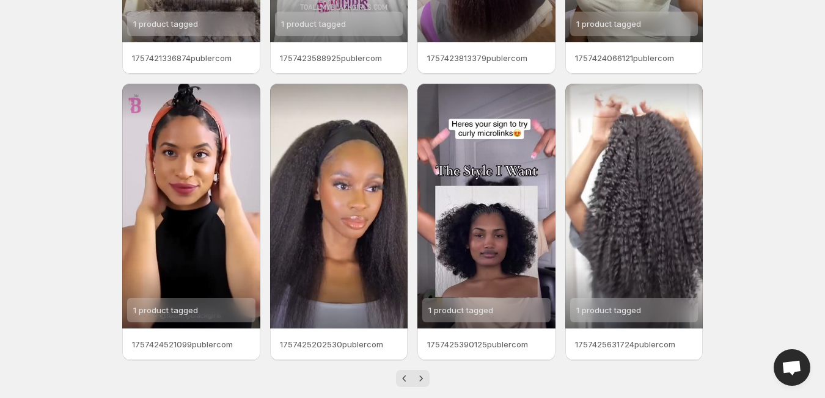
scroll to position [252, 0]
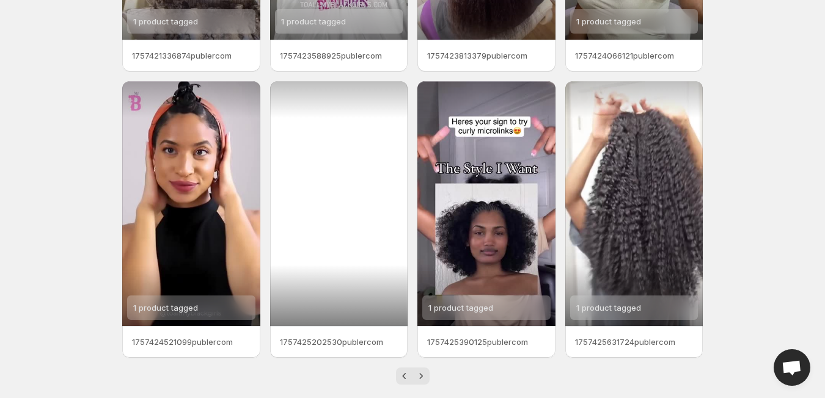
click at [315, 236] on div at bounding box center [339, 203] width 138 height 245
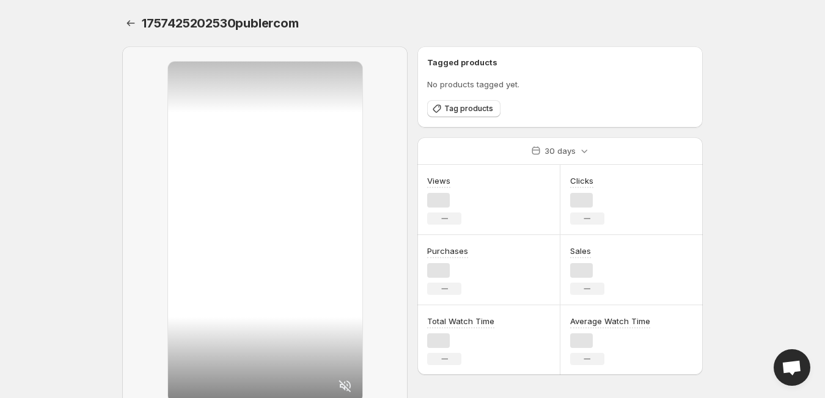
click at [315, 236] on div at bounding box center [265, 232] width 194 height 341
click at [461, 105] on span "Tag products" at bounding box center [468, 109] width 49 height 10
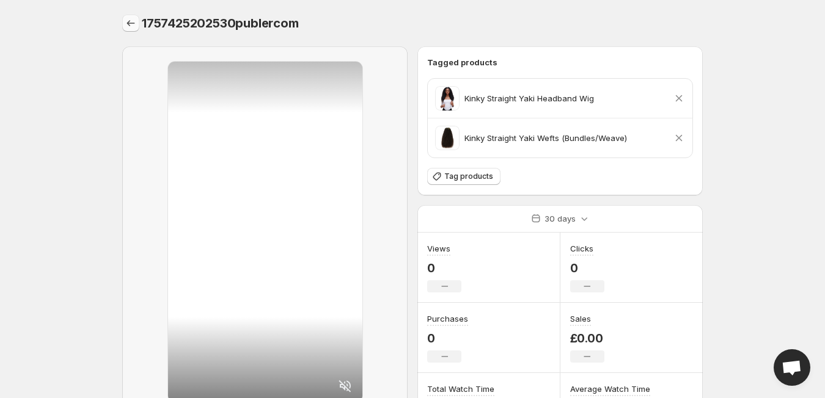
click at [125, 20] on icon "Settings" at bounding box center [131, 23] width 12 height 12
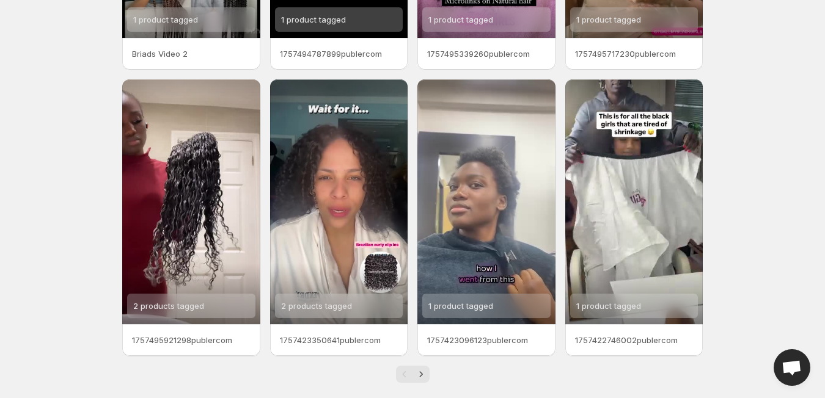
scroll to position [268, 0]
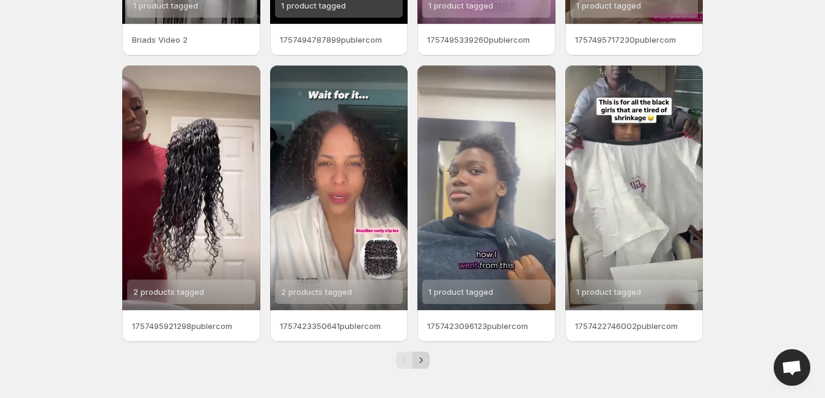
click at [428, 358] on button "Next" at bounding box center [420, 360] width 17 height 17
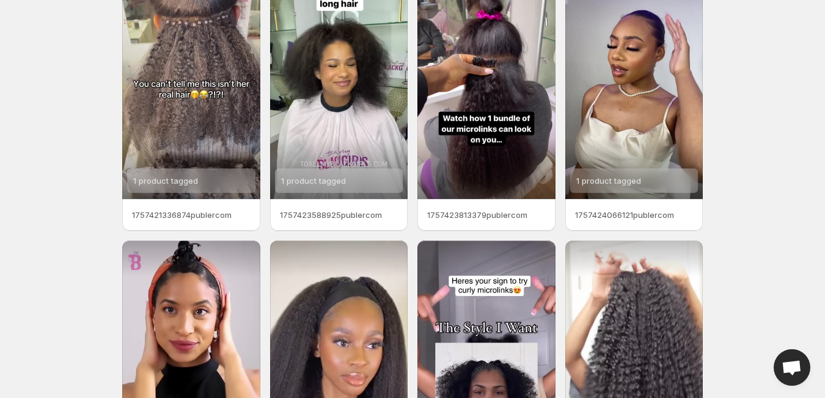
scroll to position [88, 0]
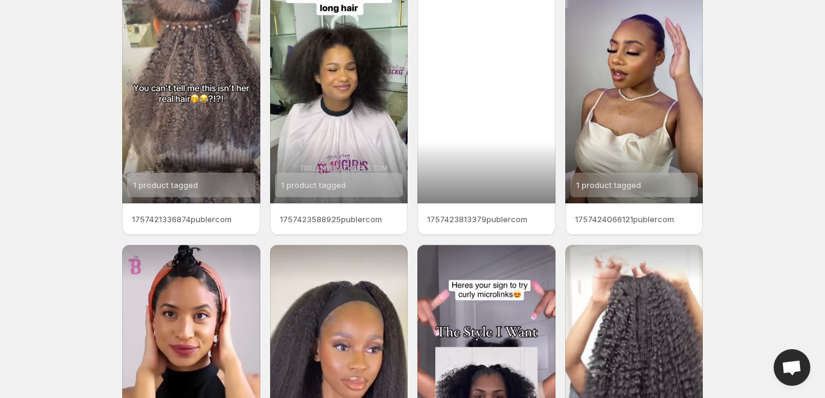
click at [519, 97] on div at bounding box center [486, 80] width 138 height 245
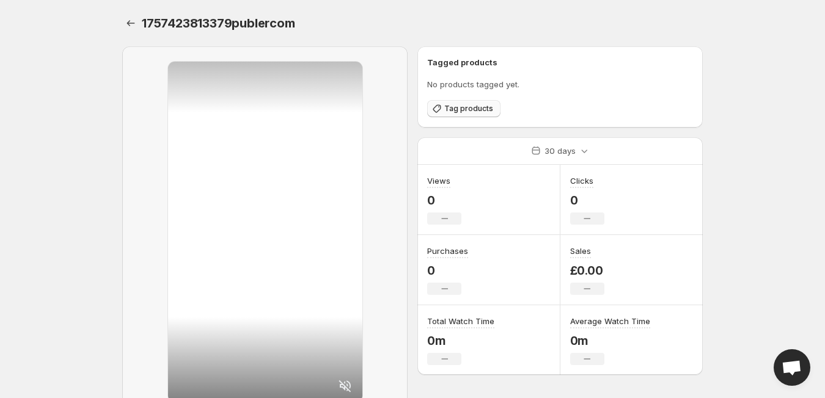
click at [456, 109] on span "Tag products" at bounding box center [468, 109] width 49 height 10
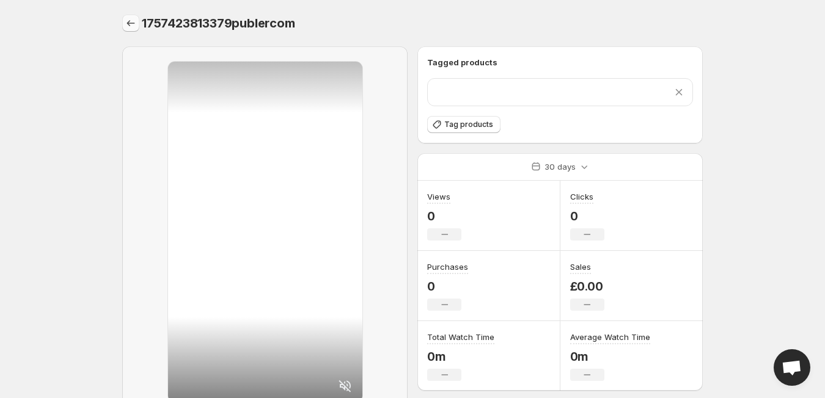
click at [131, 16] on button "Settings" at bounding box center [130, 23] width 17 height 17
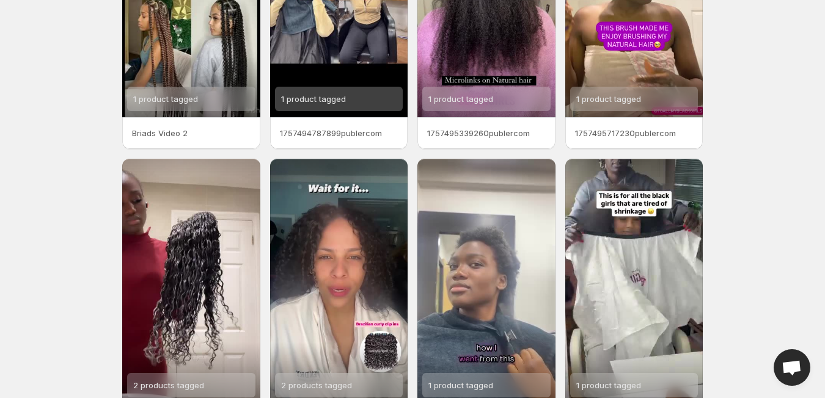
scroll to position [268, 0]
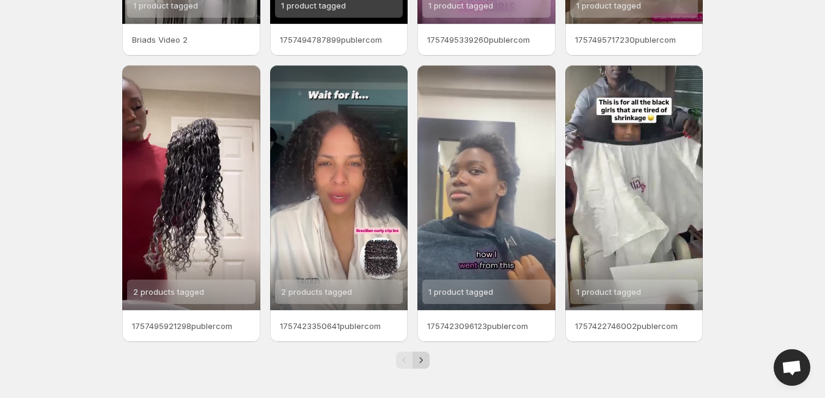
click at [421, 364] on icon "Next" at bounding box center [421, 360] width 12 height 12
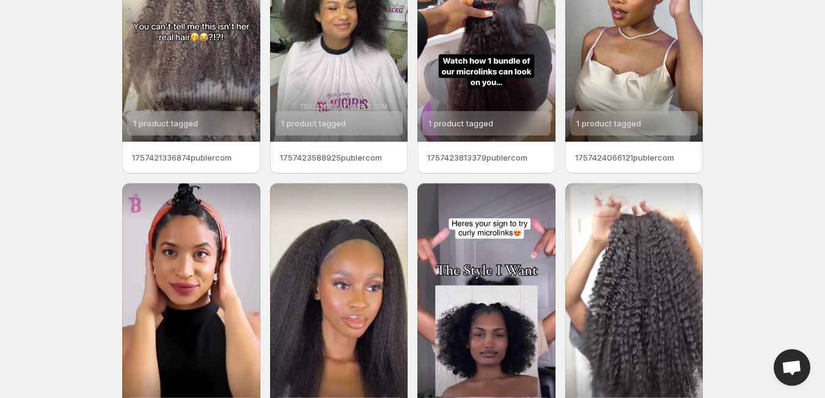
scroll to position [268, 0]
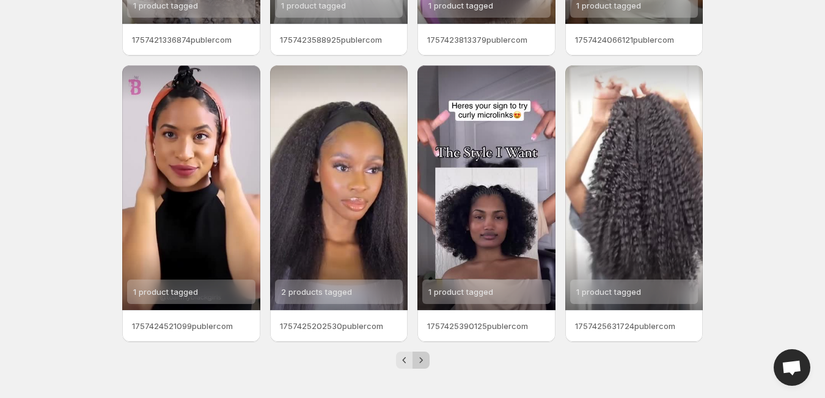
click at [423, 356] on icon "Next" at bounding box center [421, 360] width 12 height 12
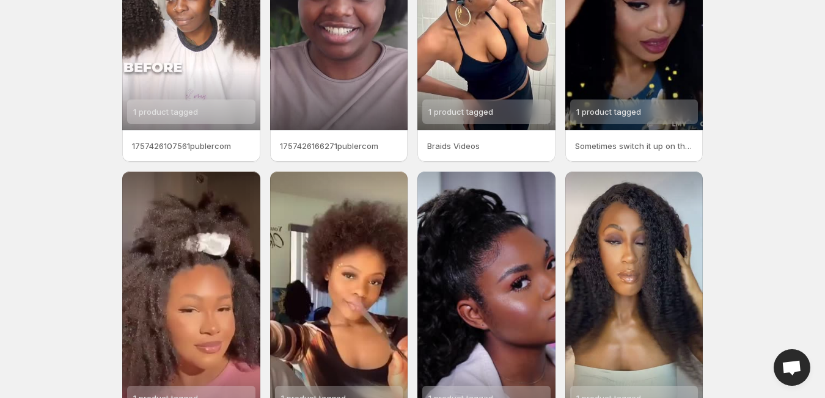
scroll to position [2, 0]
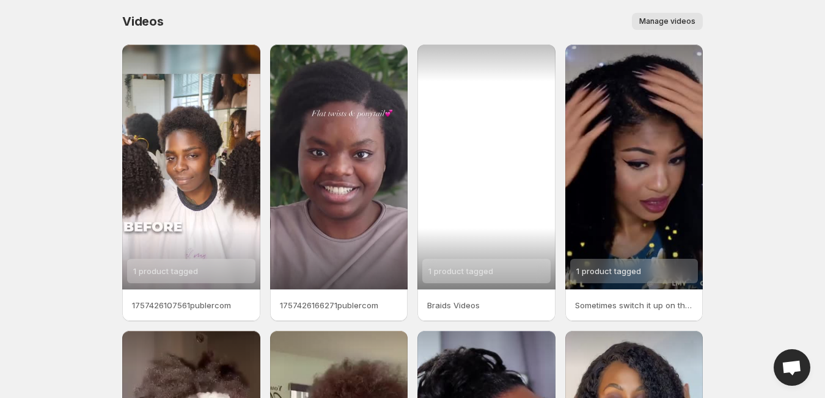
click at [498, 101] on div "1 product tagged" at bounding box center [486, 167] width 138 height 245
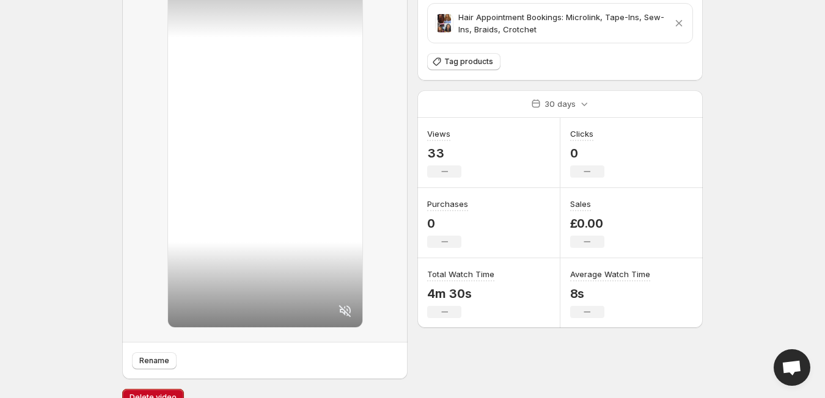
scroll to position [95, 0]
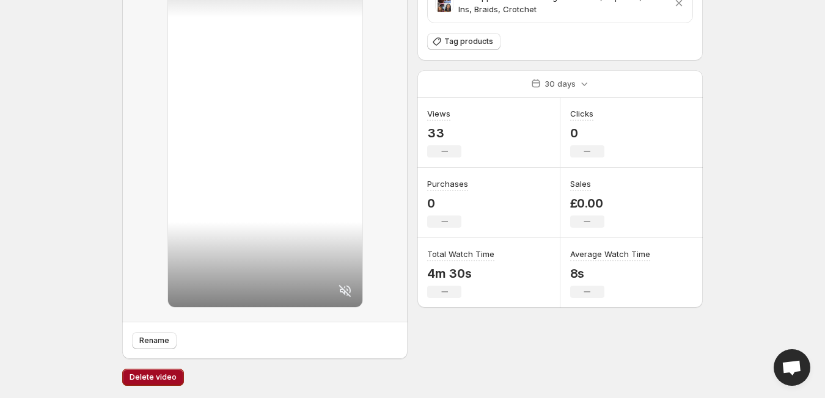
click at [168, 373] on span "Delete video" at bounding box center [153, 378] width 47 height 10
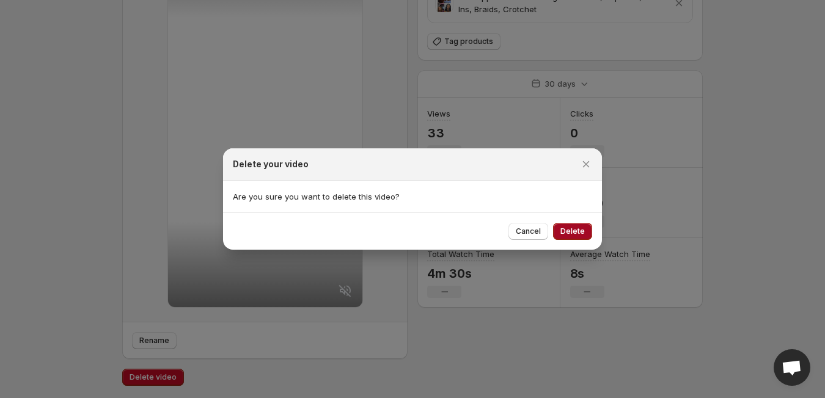
click at [578, 233] on span "Delete" at bounding box center [572, 232] width 24 height 10
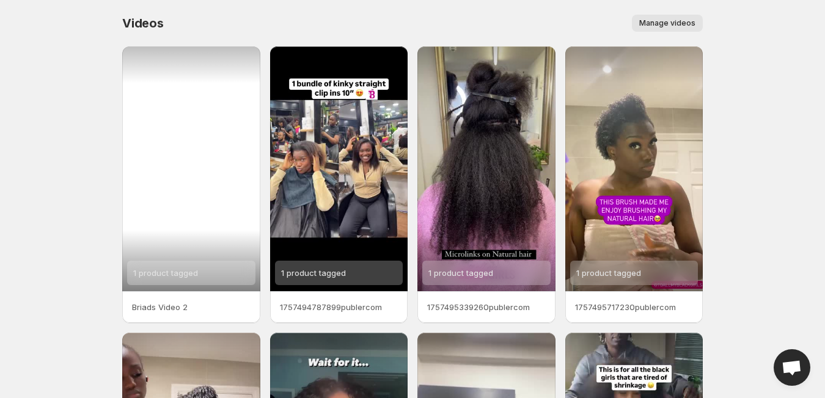
click at [191, 197] on div "1 product tagged" at bounding box center [191, 168] width 138 height 245
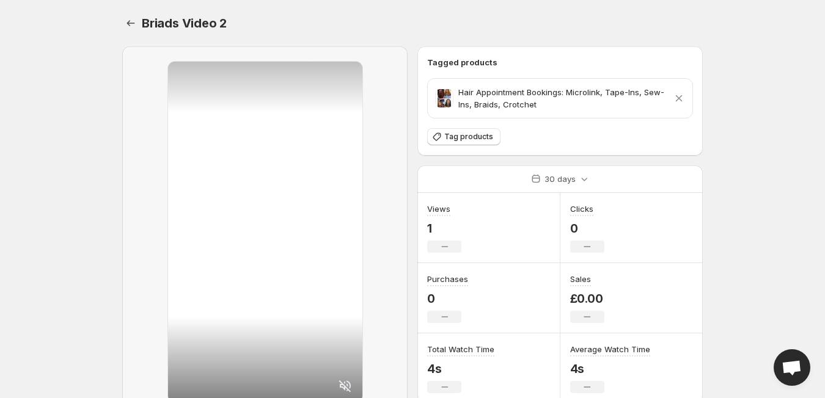
click at [778, 136] on body "Home Feeds Videos Subscription Settings Briads Video 2. This page is ready Bria…" at bounding box center [412, 199] width 825 height 398
click at [621, 30] on div "Briads Video 2" at bounding box center [422, 23] width 561 height 17
click at [133, 20] on icon "Settings" at bounding box center [131, 23] width 12 height 12
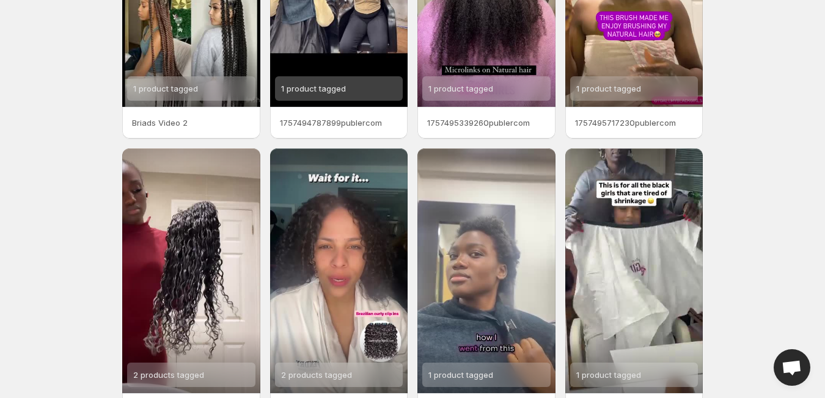
scroll to position [268, 0]
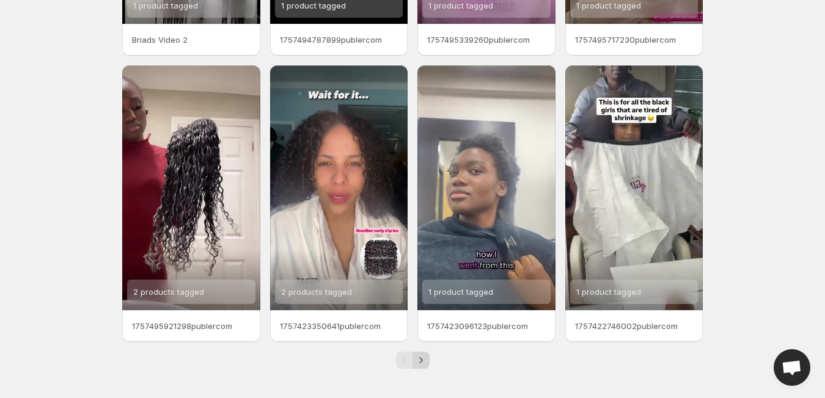
click at [421, 362] on icon "Next" at bounding box center [420, 359] width 3 height 5
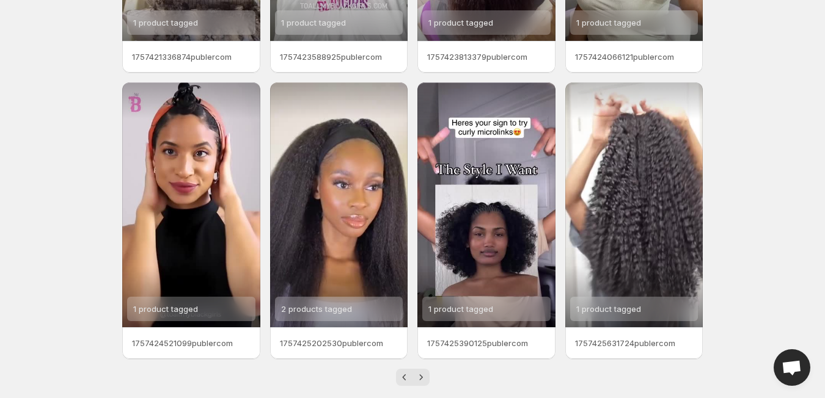
scroll to position [268, 0]
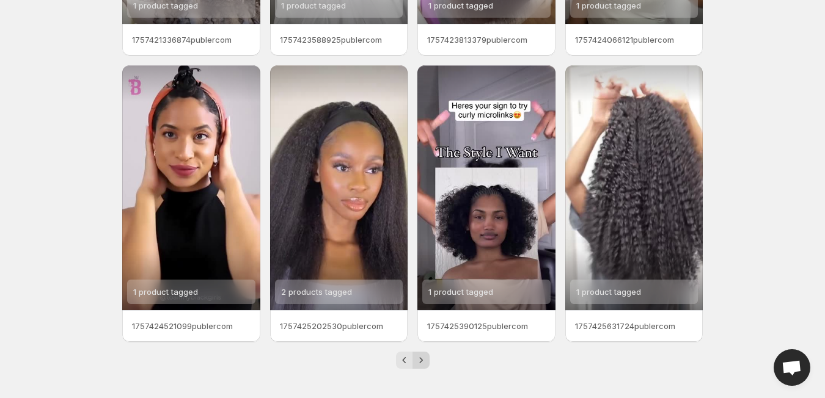
drag, startPoint x: 523, startPoint y: 376, endPoint x: 424, endPoint y: 361, distance: 100.2
click at [424, 361] on div "Videos. This page is ready Videos Manage videos More actions Manage videos 1 pr…" at bounding box center [413, 65] width 610 height 666
click at [424, 361] on icon "Next" at bounding box center [421, 360] width 12 height 12
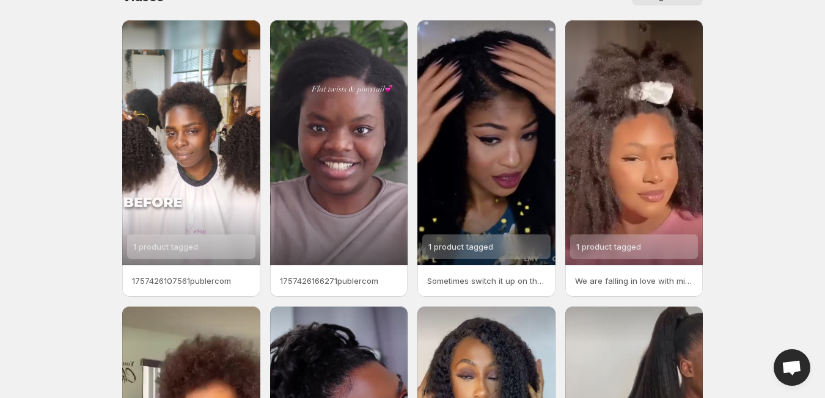
scroll to position [20, 0]
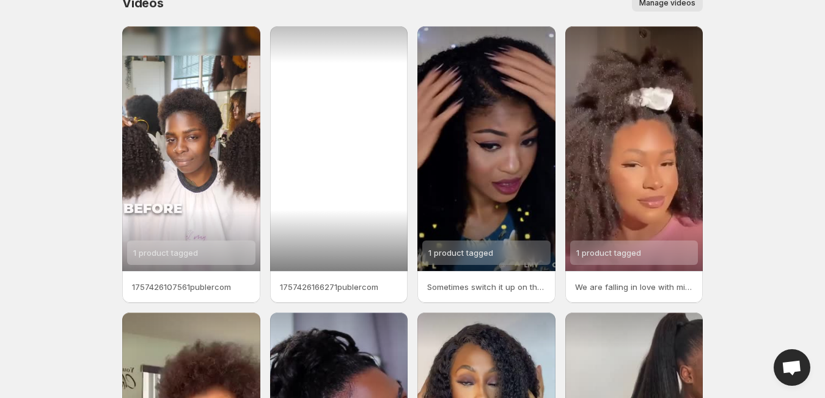
click at [339, 199] on div at bounding box center [339, 148] width 138 height 245
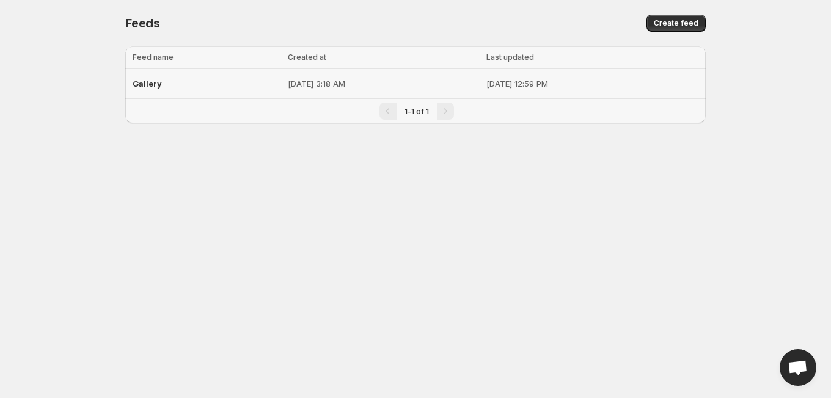
click at [379, 89] on p "[DATE] 3:18 AM" at bounding box center [383, 84] width 191 height 12
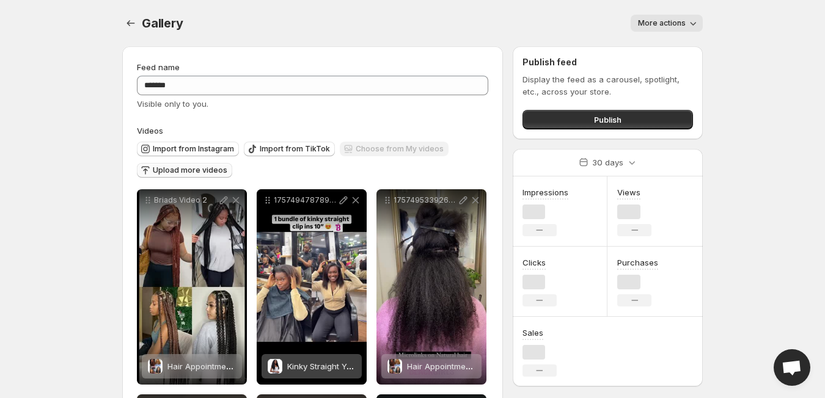
click at [214, 168] on span "Upload more videos" at bounding box center [190, 171] width 75 height 10
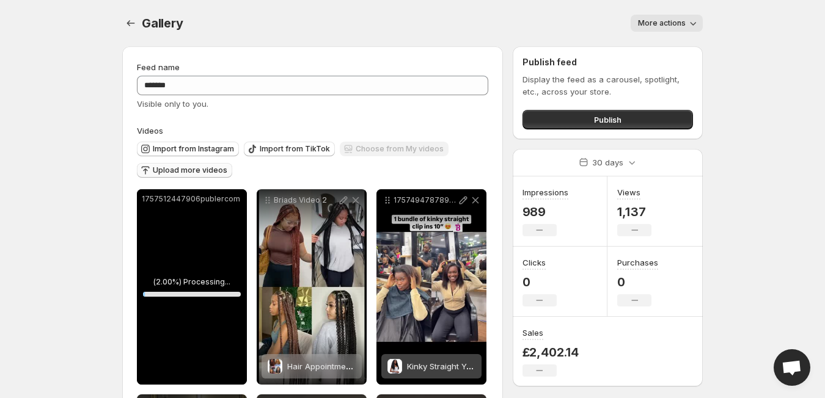
click at [218, 165] on button "Upload more videos" at bounding box center [184, 170] width 95 height 15
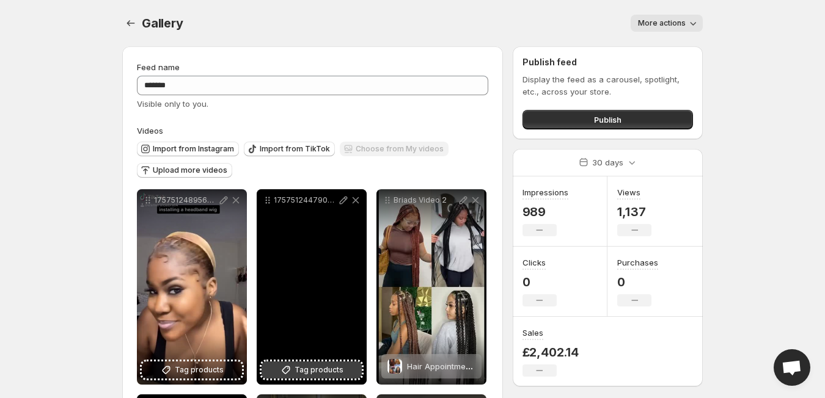
click at [326, 364] on button "Tag products" at bounding box center [312, 370] width 100 height 17
click at [324, 273] on div "1757512447906publercom" at bounding box center [312, 287] width 110 height 196
click at [311, 370] on span "Tag products" at bounding box center [319, 370] width 49 height 12
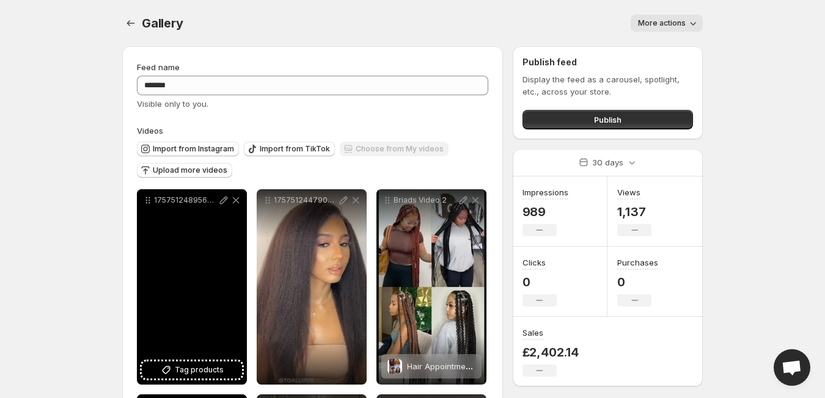
click at [194, 317] on div "1757512489565publercom" at bounding box center [192, 287] width 110 height 196
click at [188, 288] on div "1757512489565publercom" at bounding box center [192, 287] width 110 height 196
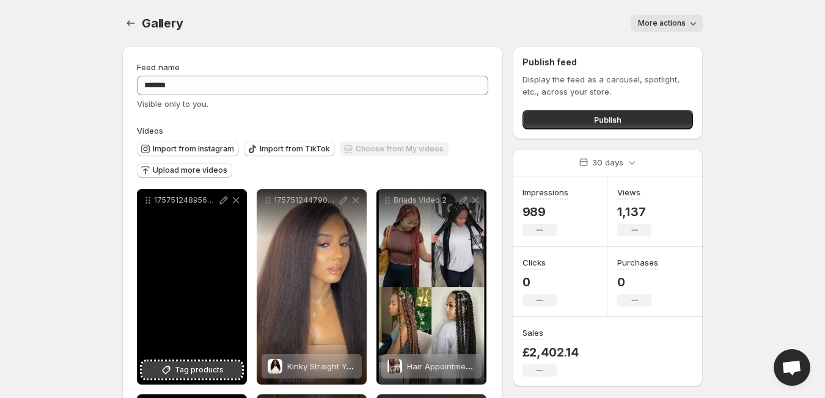
click at [181, 366] on span "Tag products" at bounding box center [199, 370] width 49 height 12
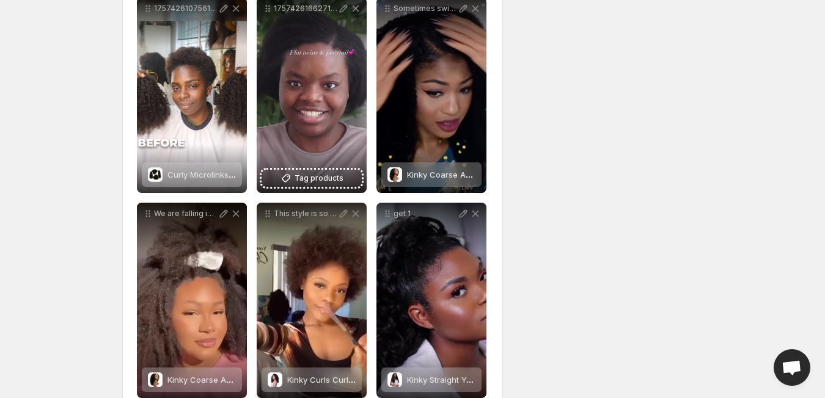
scroll to position [1399, 0]
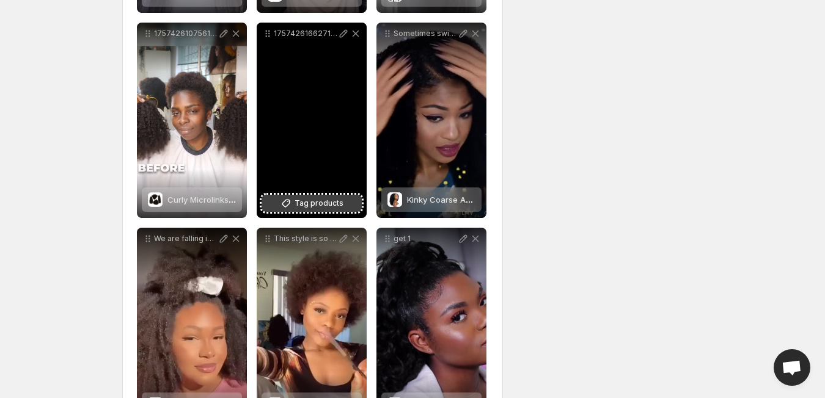
click at [306, 199] on span "Tag products" at bounding box center [319, 203] width 49 height 12
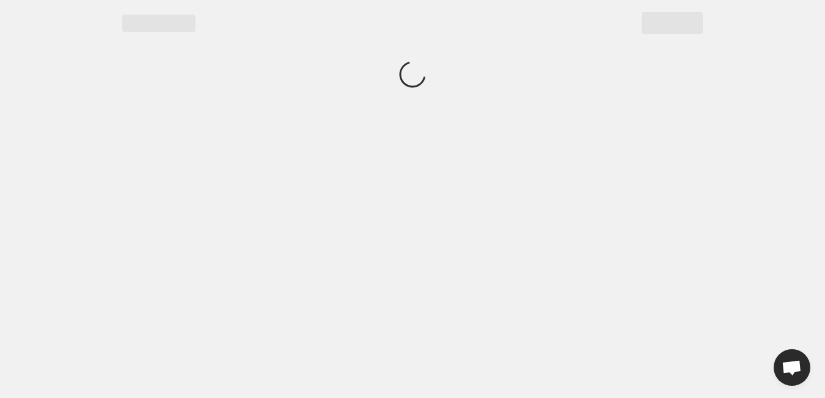
scroll to position [0, 0]
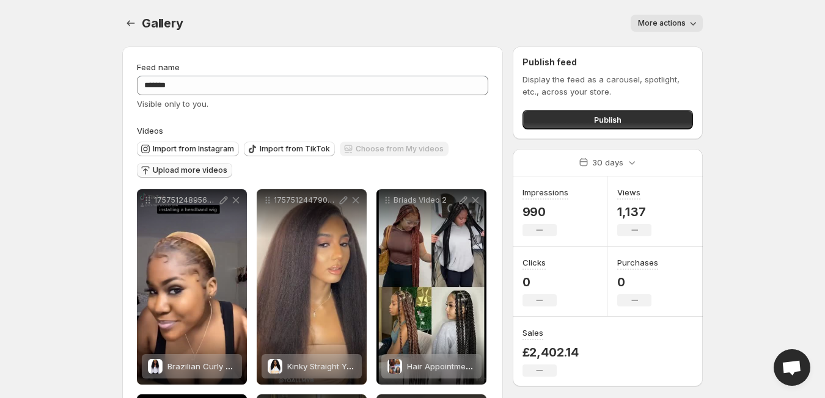
click at [201, 167] on span "Upload more videos" at bounding box center [190, 171] width 75 height 10
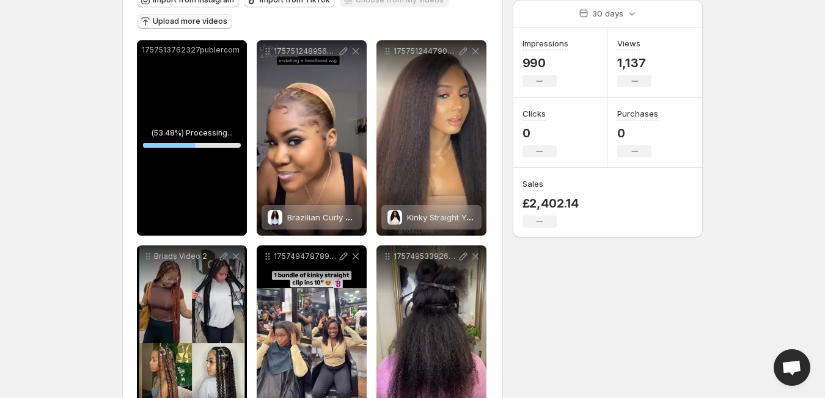
scroll to position [143, 0]
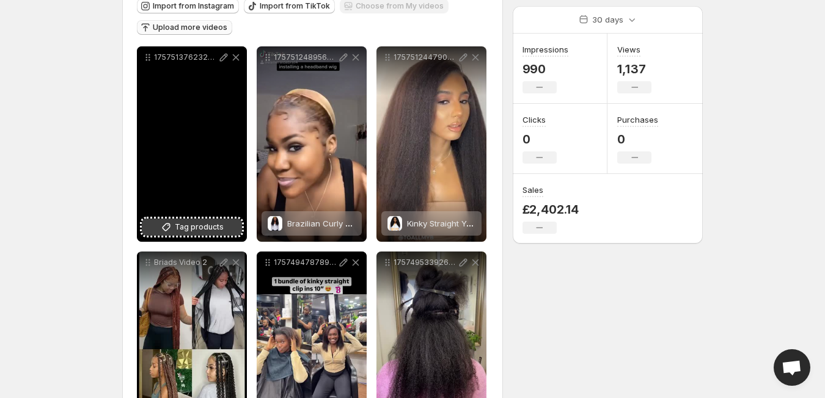
click at [190, 229] on span "Tag products" at bounding box center [199, 227] width 49 height 12
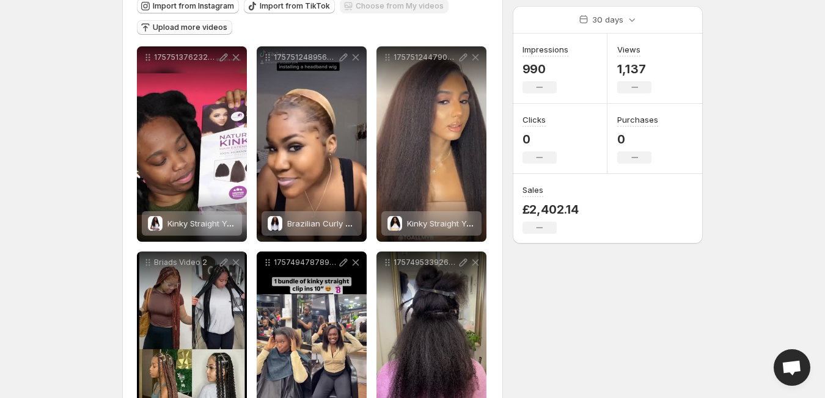
click at [199, 34] on button "Upload more videos" at bounding box center [184, 27] width 95 height 15
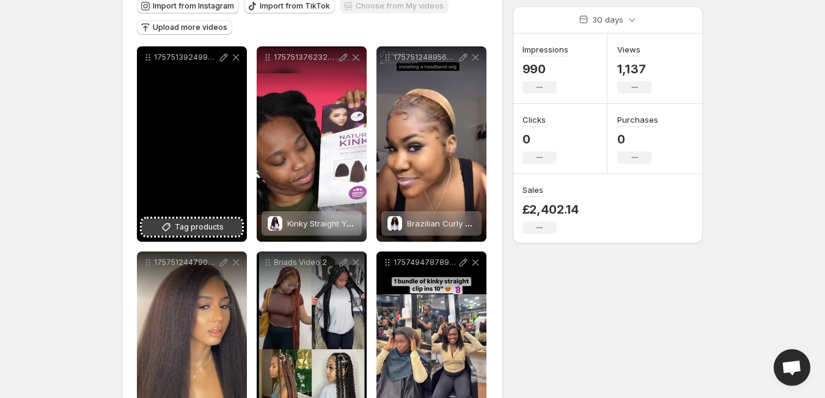
click at [194, 227] on span "Tag products" at bounding box center [199, 227] width 49 height 12
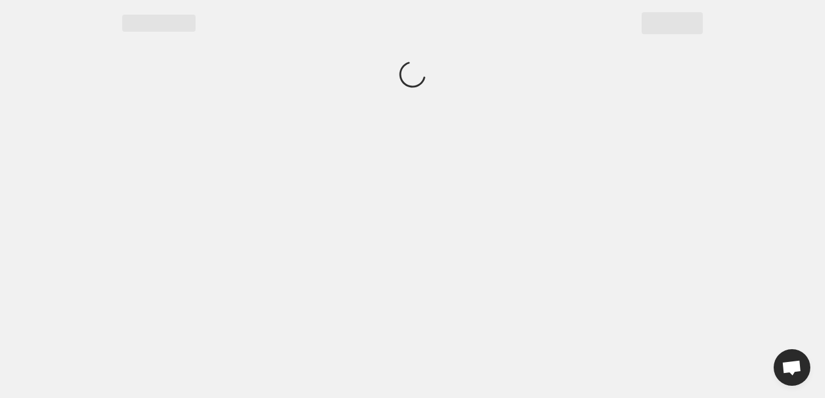
scroll to position [0, 0]
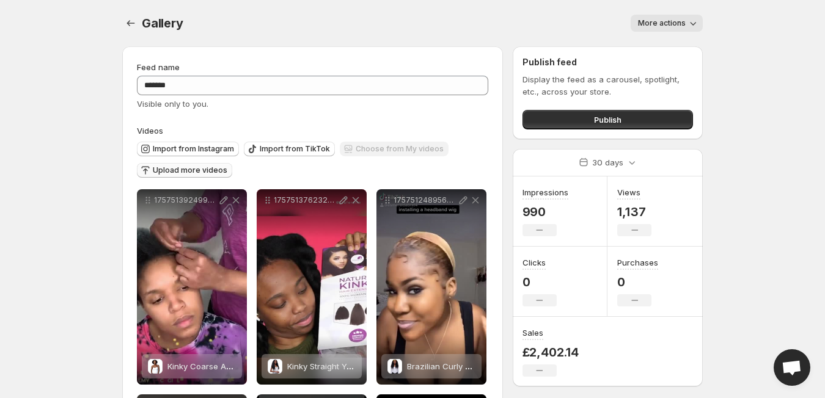
click at [197, 173] on span "Upload more videos" at bounding box center [190, 171] width 75 height 10
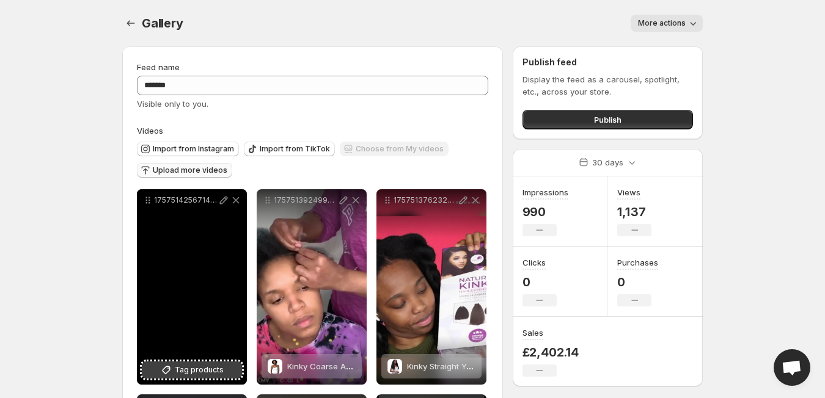
click at [199, 366] on span "Tag products" at bounding box center [199, 370] width 49 height 12
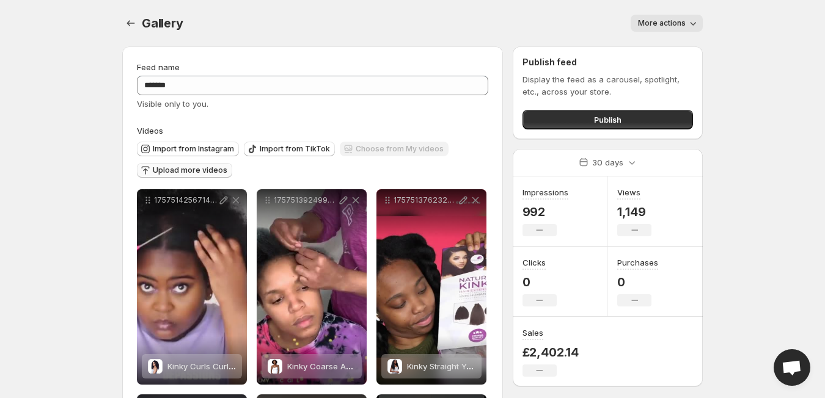
click at [182, 172] on span "Upload more videos" at bounding box center [190, 171] width 75 height 10
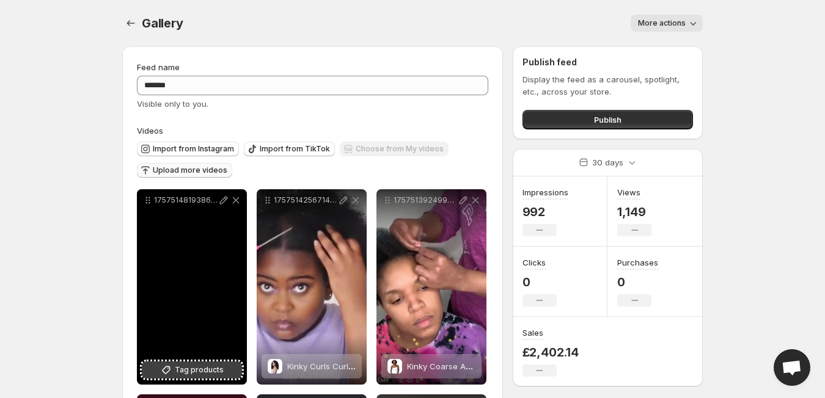
click at [200, 376] on button "Tag products" at bounding box center [192, 370] width 100 height 17
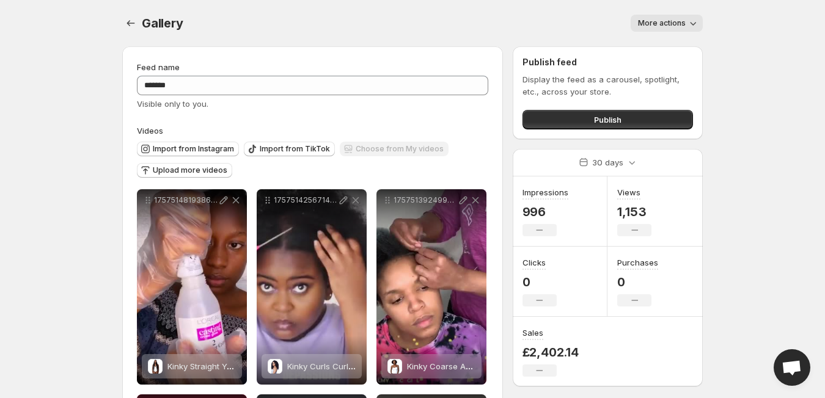
click at [745, 15] on body "**********" at bounding box center [412, 199] width 825 height 398
click at [49, 49] on body "**********" at bounding box center [412, 199] width 825 height 398
